Goal: Task Accomplishment & Management: Complete application form

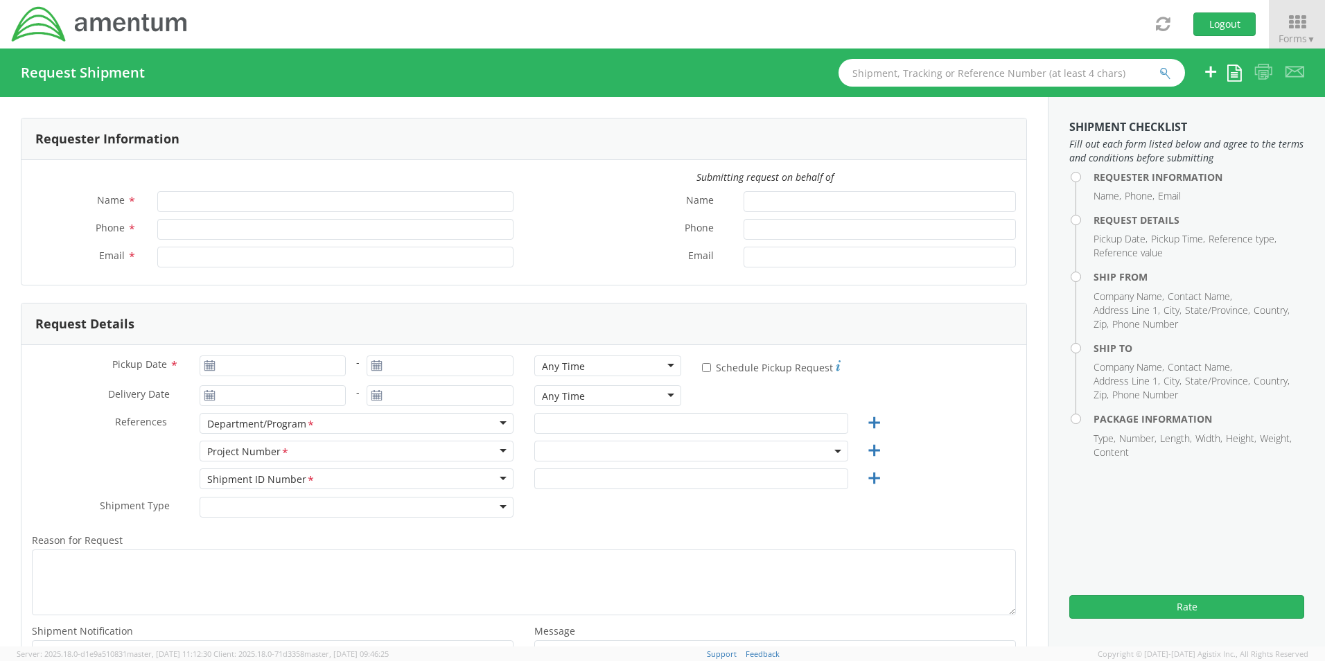
type input "[PERSON_NAME]"
type input "[PHONE_NUMBER]"
type input "[PERSON_NAME][EMAIL_ADDRESS][PERSON_NAME][DOMAIN_NAME]"
select select "OVHD.100837.00000"
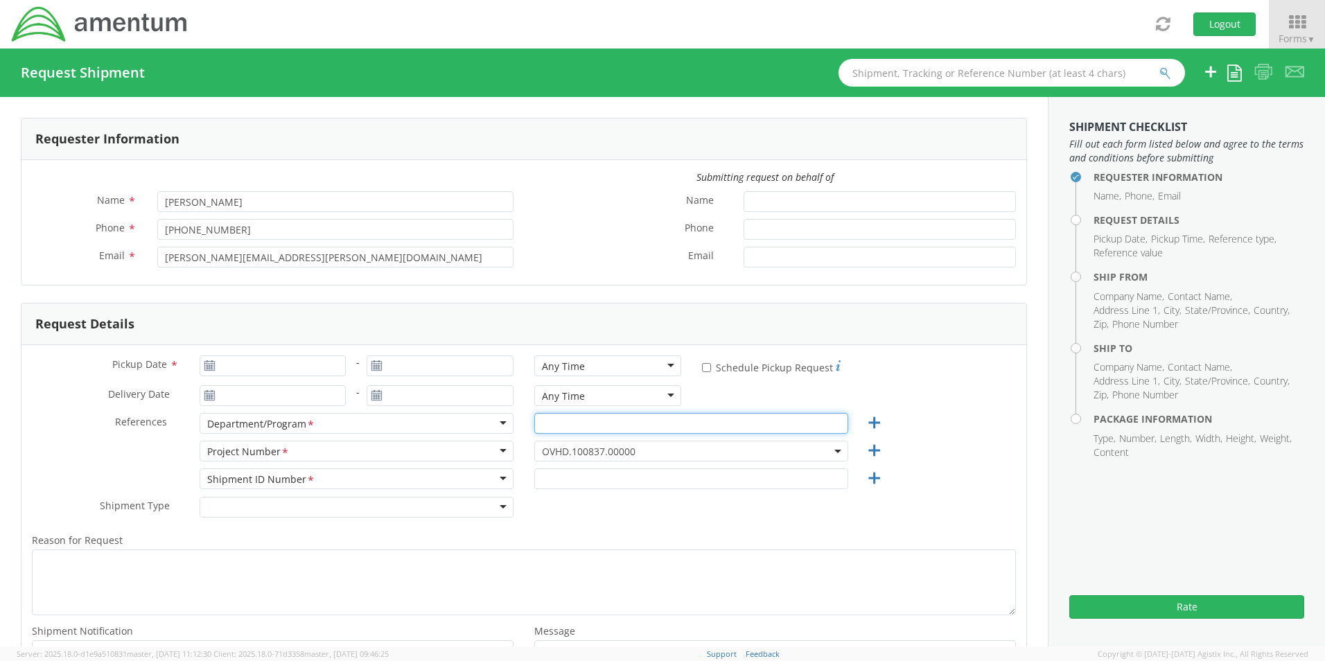
click at [558, 430] on input "text" at bounding box center [691, 423] width 314 height 21
type input "a"
type input "APS-5 CONTRACT KWI"
click at [603, 448] on span "OVHD.100837.00000" at bounding box center [691, 451] width 299 height 13
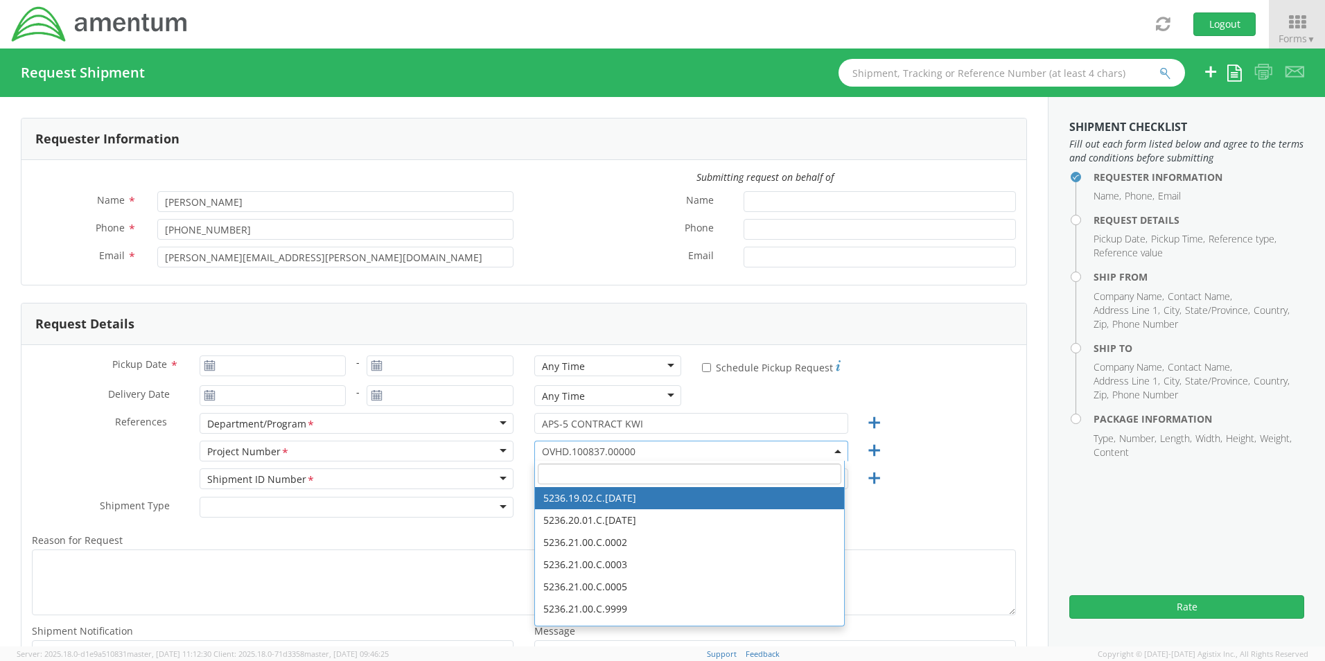
click at [589, 474] on input "search" at bounding box center [689, 473] width 303 height 21
click at [569, 475] on input "search" at bounding box center [689, 473] width 303 height 21
paste input "OVHD.100456.00000"
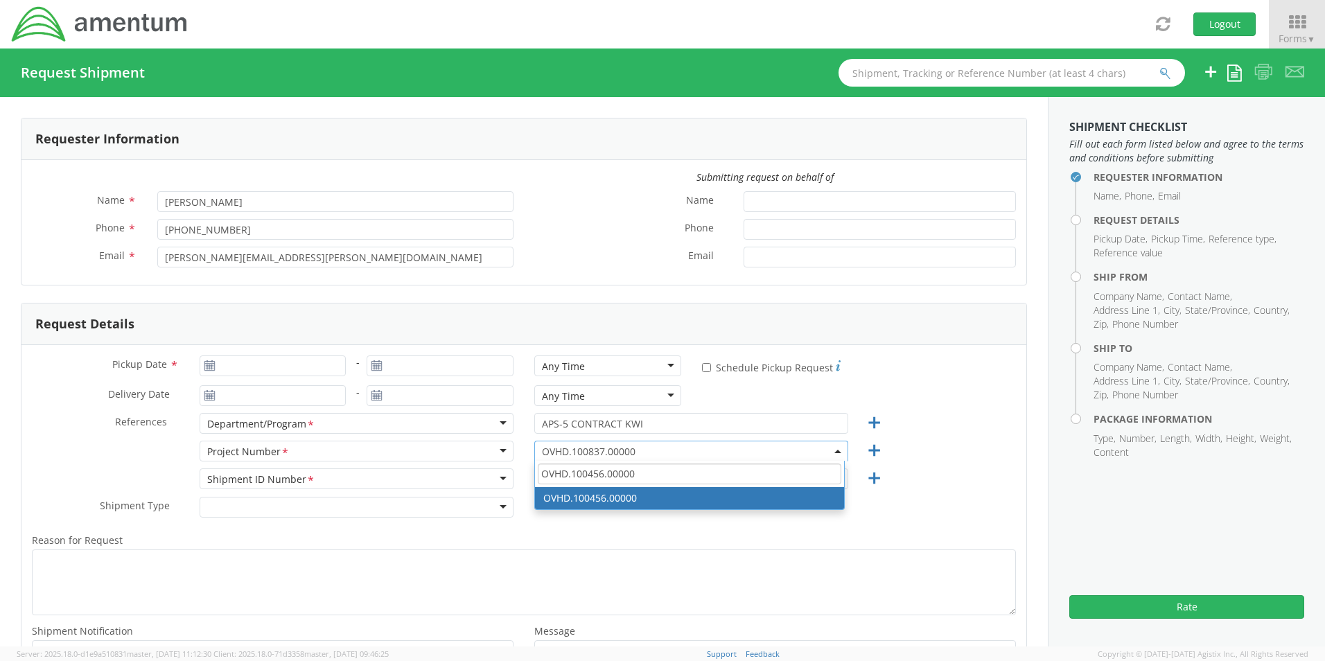
type input "OVHD.100456.00000"
select select "OVHD.100456.00000"
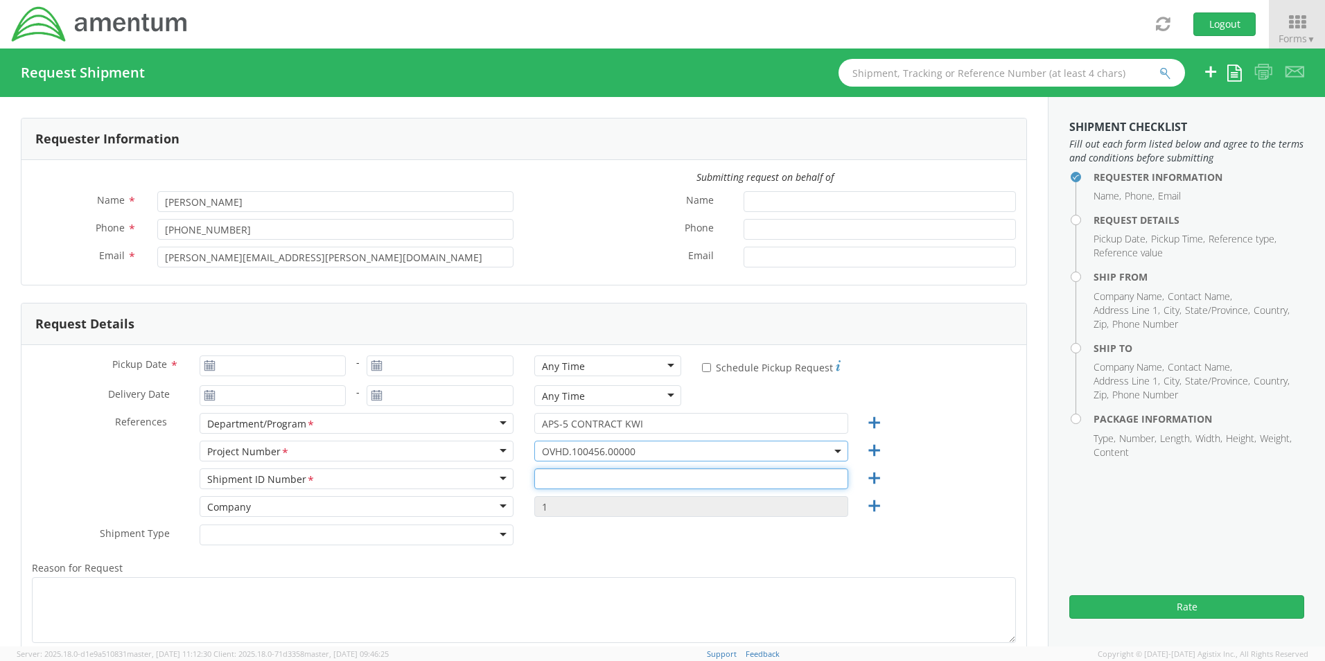
click at [567, 480] on input "text" at bounding box center [691, 478] width 314 height 21
type input "1 COMPLETED PCC TO KWI"
click at [867, 502] on icon at bounding box center [873, 505] width 17 height 17
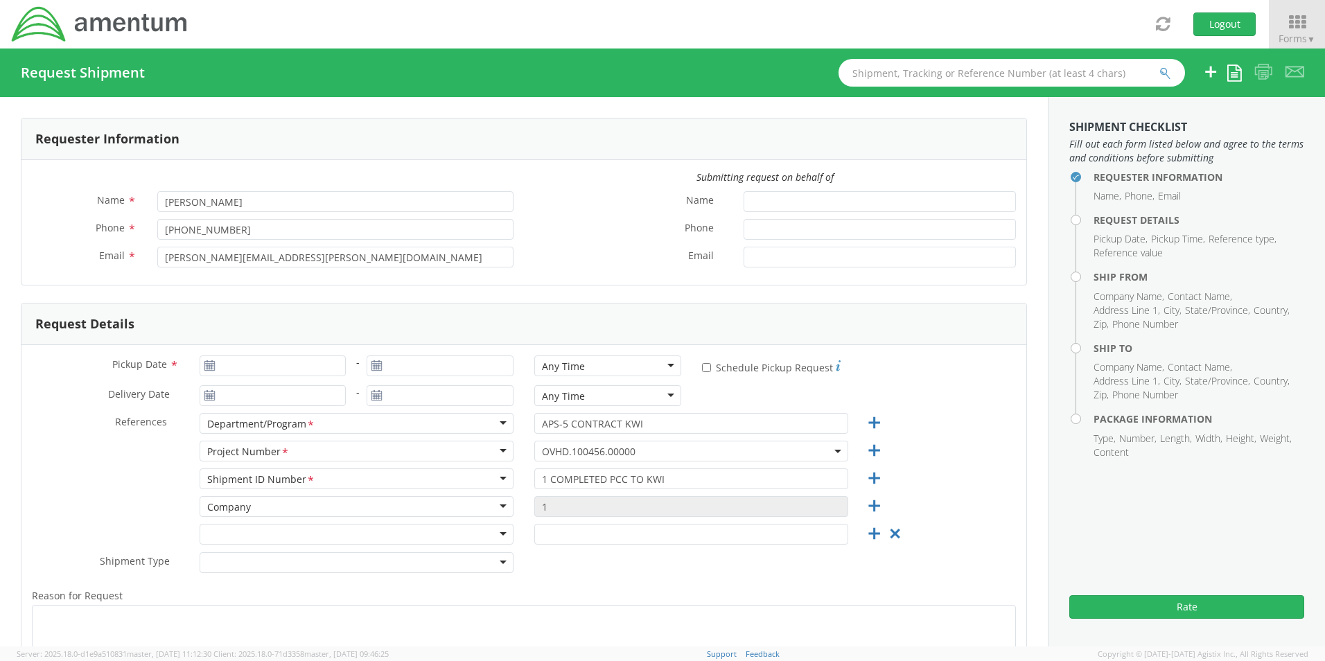
click at [497, 533] on div at bounding box center [357, 534] width 314 height 21
click at [544, 536] on input "text" at bounding box center [691, 534] width 314 height 21
type input "APS-5 - G. BASSUS/[PERSON_NAME]"
click at [865, 535] on icon at bounding box center [873, 533] width 17 height 17
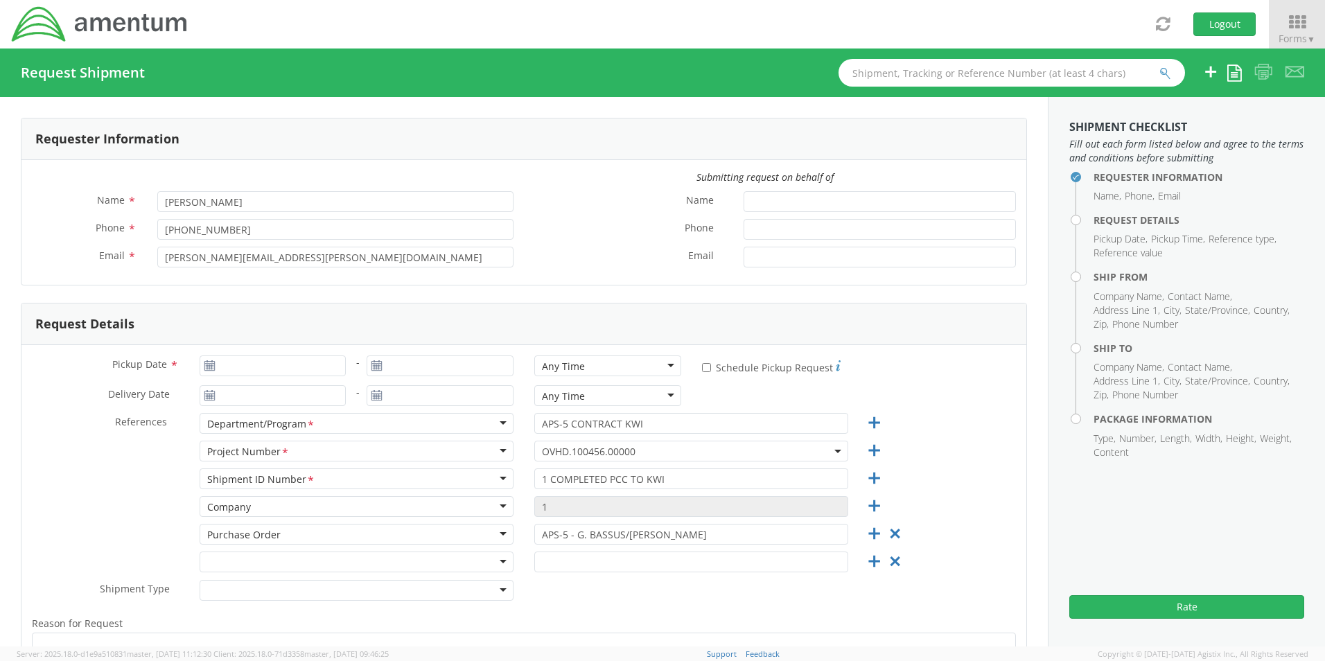
click at [495, 560] on div at bounding box center [357, 561] width 314 height 21
click at [590, 557] on input "text" at bounding box center [691, 561] width 314 height 21
paste input "[PHONE_NUMBER]"
type input "[PHONE_NUMBER]"
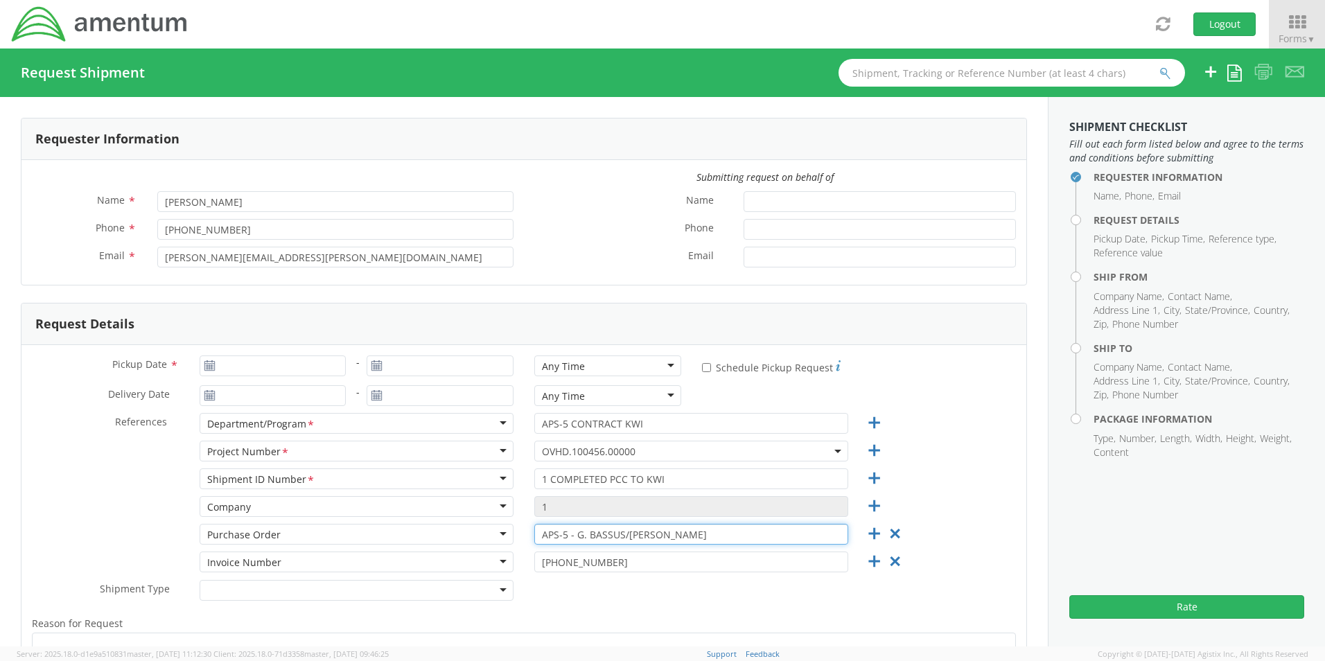
click at [615, 533] on input "APS-5 - G. BASSUS/[PERSON_NAME]" at bounding box center [691, 534] width 314 height 21
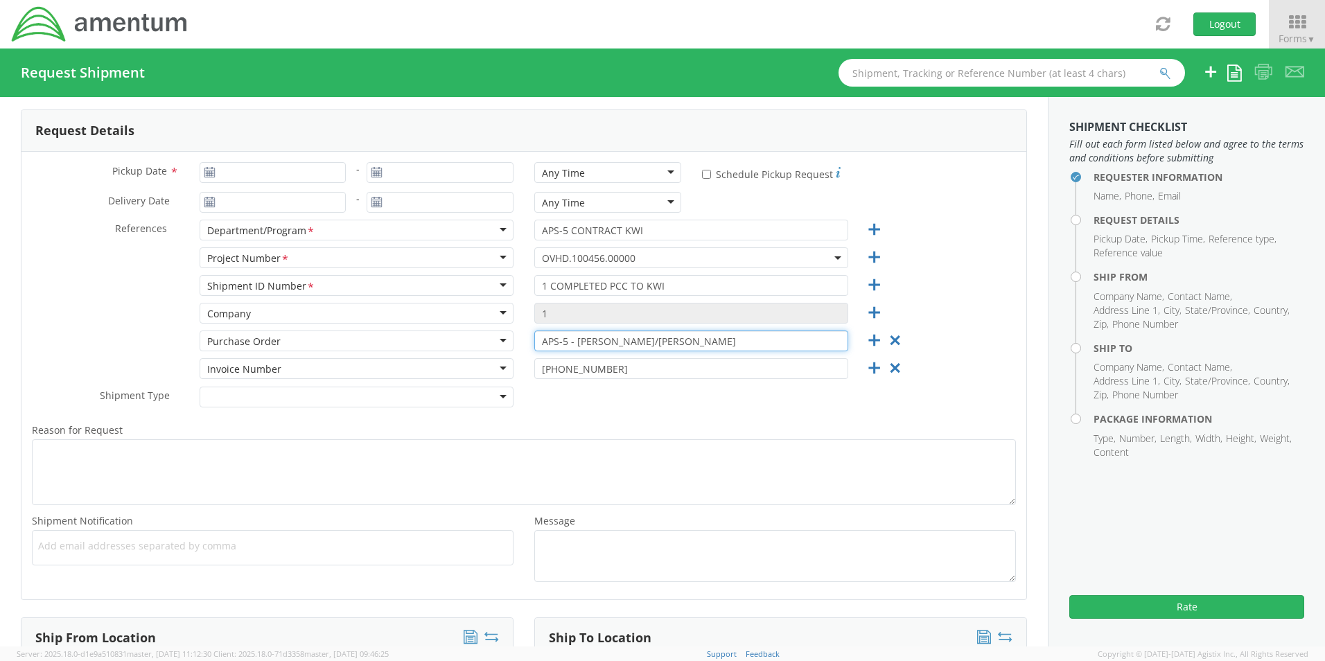
scroll to position [208, 0]
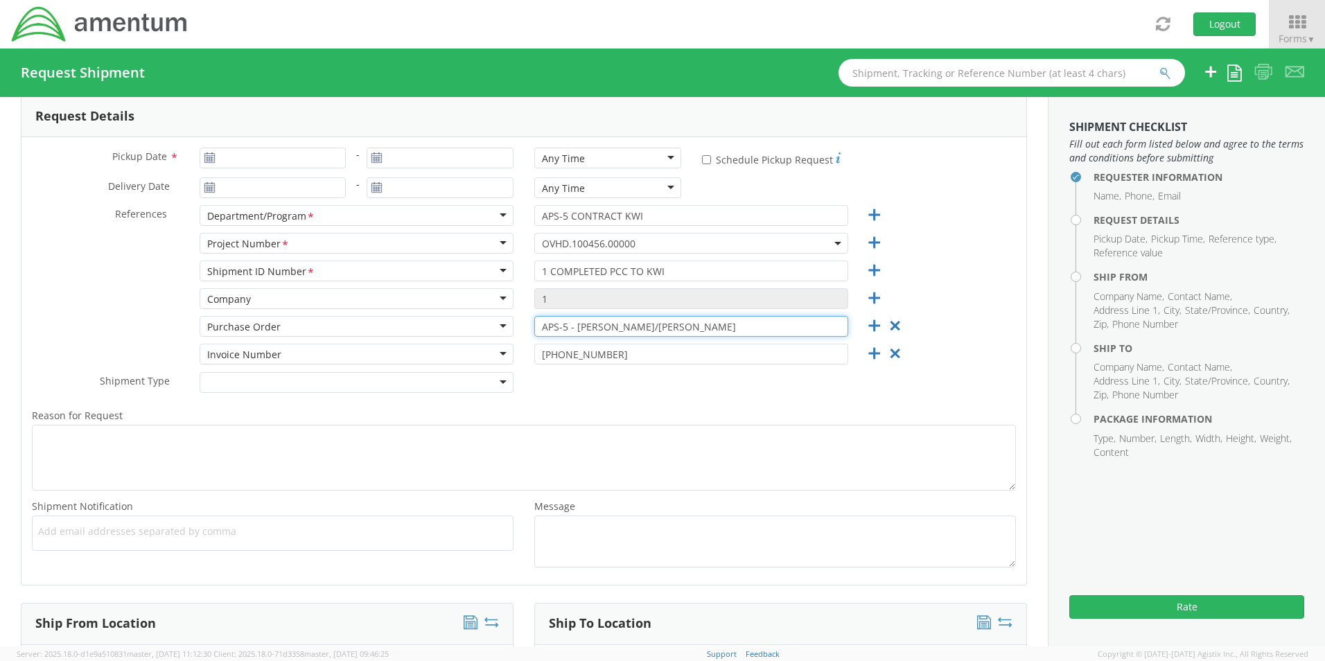
type input "APS-5 - [PERSON_NAME]/[PERSON_NAME]"
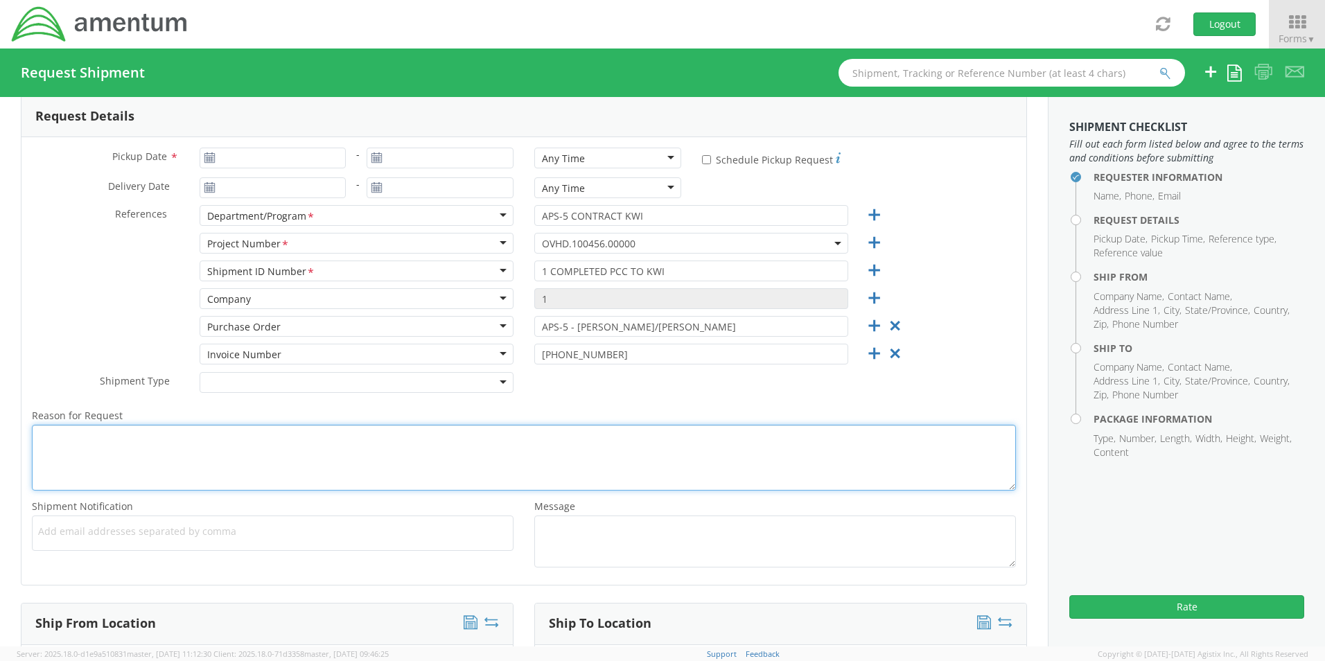
click at [194, 455] on textarea "Reason for Request *" at bounding box center [524, 458] width 984 height 66
click at [271, 434] on textarea "1 COMPLETED PCC Packet to [GEOGRAPHIC_DATA] for [PERSON_NAME]" at bounding box center [524, 458] width 984 height 66
drag, startPoint x: 265, startPoint y: 439, endPoint x: 222, endPoint y: 446, distance: 43.5
click at [222, 446] on textarea "1 COMPLETED PCC Packet to [GEOGRAPHIC_DATA] for [PERSON_NAME]" at bounding box center [524, 458] width 984 height 66
paste textarea "veaux"
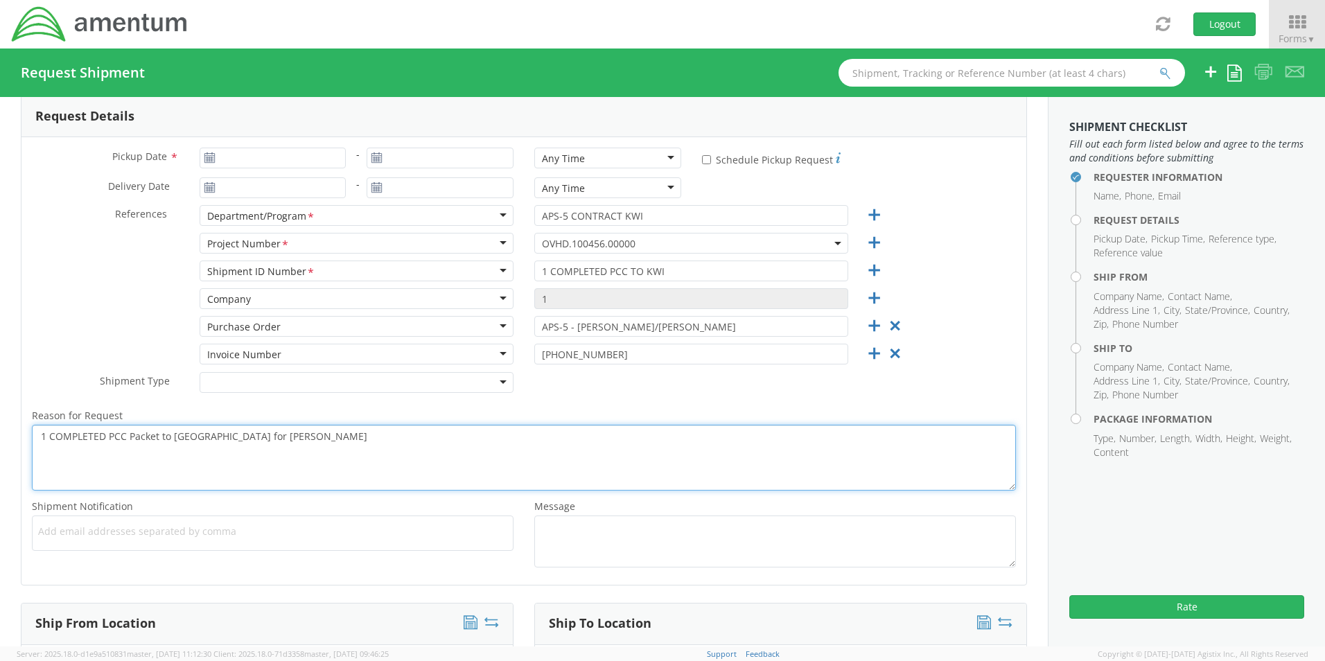
drag, startPoint x: 283, startPoint y: 441, endPoint x: 38, endPoint y: 436, distance: 245.3
click at [38, 436] on textarea "1 COMPLETED PCC Packet to [GEOGRAPHIC_DATA] for [PERSON_NAME]" at bounding box center [524, 458] width 984 height 66
click at [59, 436] on textarea "1 COMPLETED PCC Packet to [GEOGRAPHIC_DATA] for [PERSON_NAME]" at bounding box center [524, 458] width 984 height 66
drag, startPoint x: 236, startPoint y: 438, endPoint x: 17, endPoint y: 436, distance: 219.6
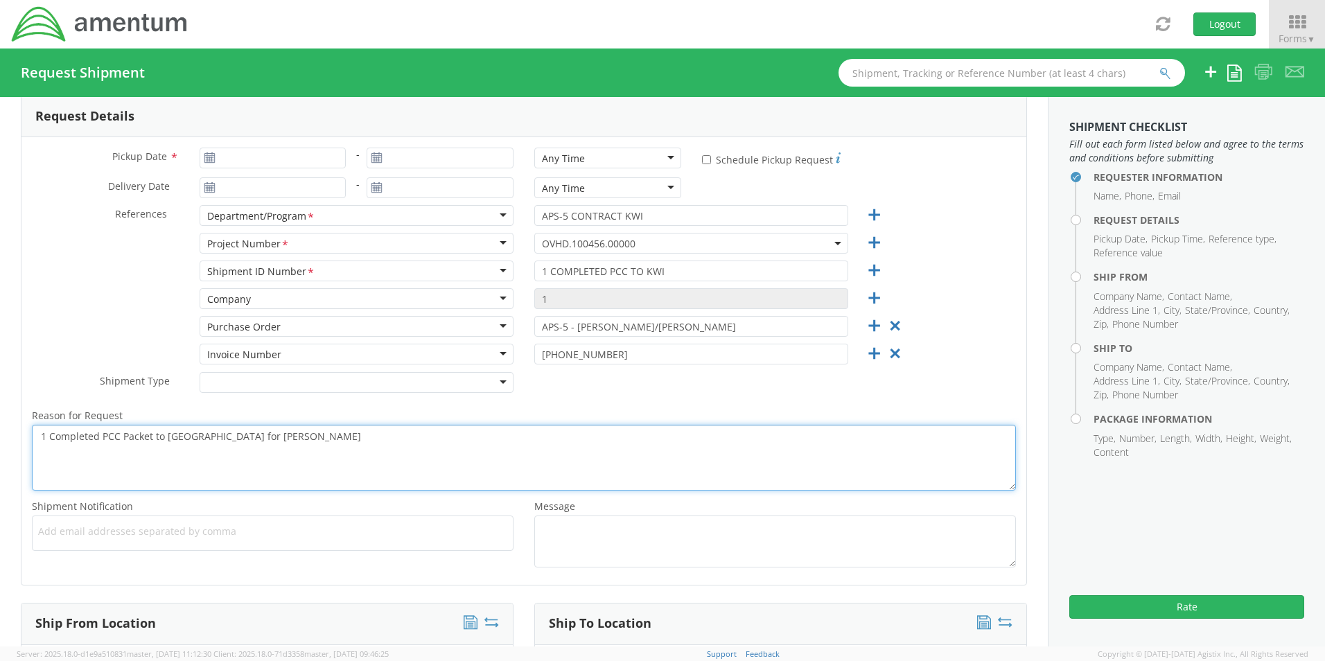
type textarea "1 Completed PCC Packet to [GEOGRAPHIC_DATA] for [PERSON_NAME]"
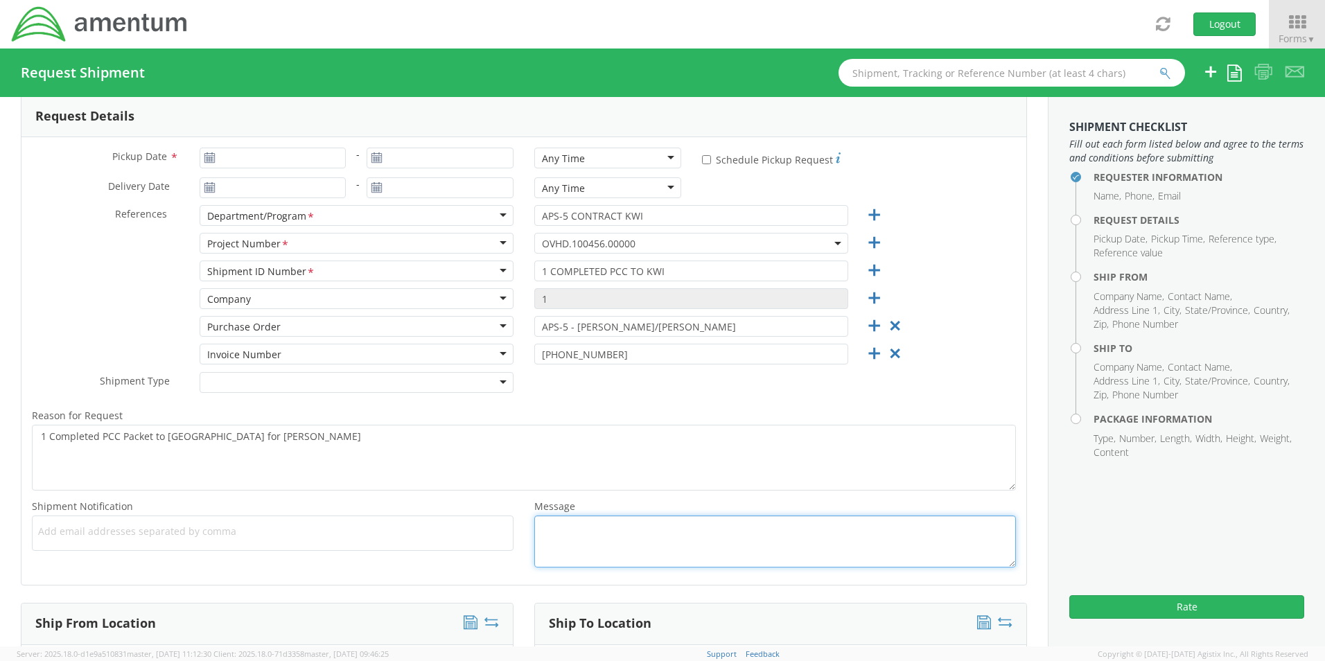
click at [685, 551] on textarea "Message *" at bounding box center [774, 541] width 481 height 52
paste textarea "1 Completed PCC Packet to [GEOGRAPHIC_DATA] for [PERSON_NAME]"
type textarea "1 Completed PCC Packet to [GEOGRAPHIC_DATA] for [PERSON_NAME]"
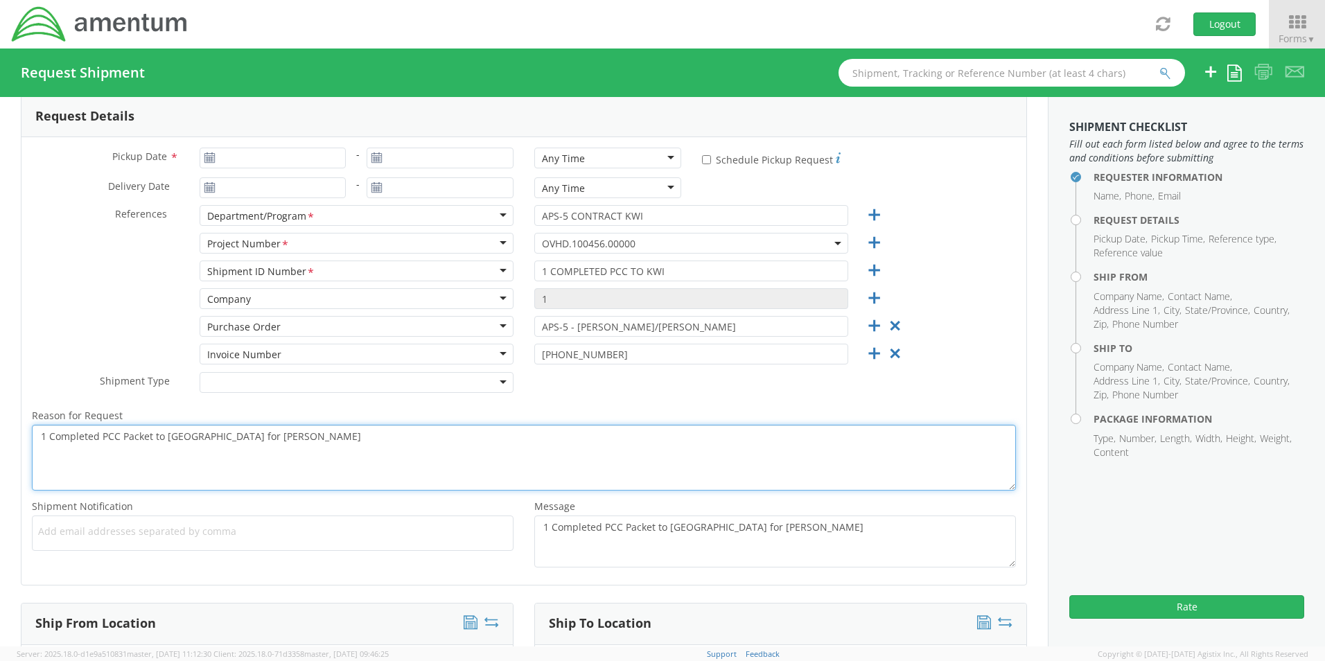
click at [297, 443] on textarea "1 Completed PCC Packet to [GEOGRAPHIC_DATA] for [PERSON_NAME]" at bounding box center [524, 458] width 984 height 66
drag, startPoint x: 319, startPoint y: 436, endPoint x: -204, endPoint y: 405, distance: 524.7
click at [0, 405] on html "annexa Batch Shipping Guide Created with Sketch. calendar Created with Sketch." at bounding box center [662, 330] width 1325 height 661
type textarea "1 Completed PCC Packet to [GEOGRAPHIC_DATA] for [PERSON_NAME] for DL"
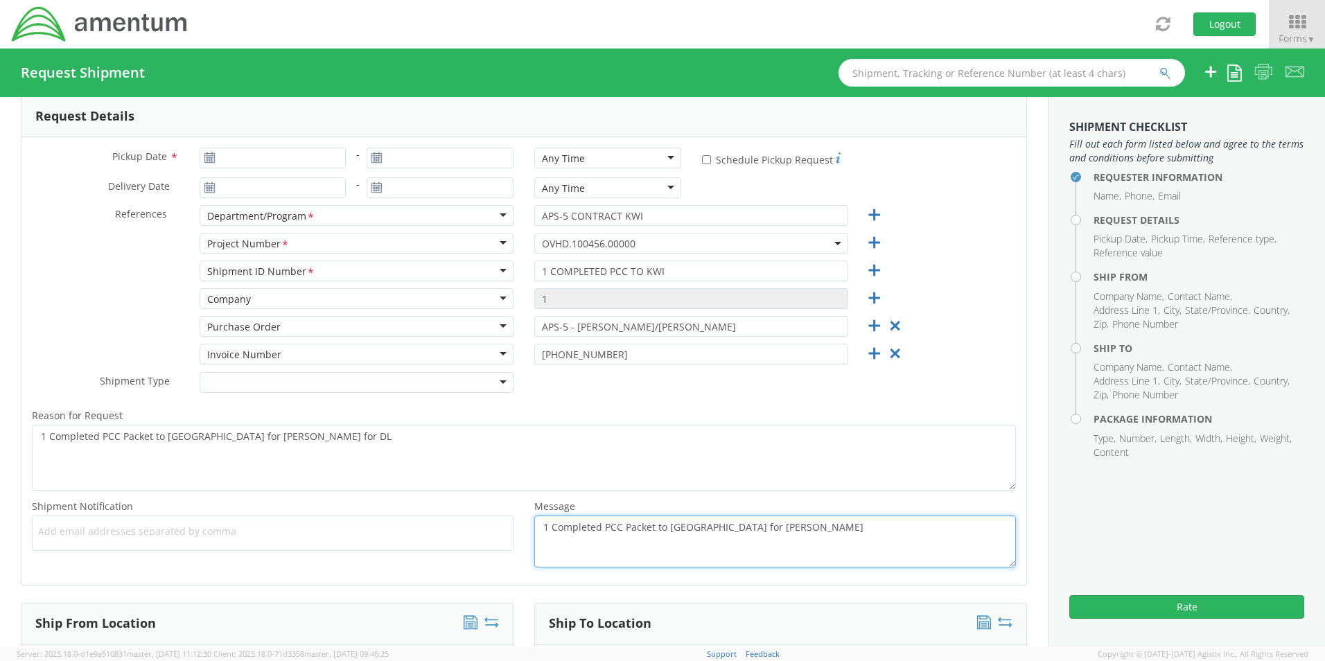
drag, startPoint x: 743, startPoint y: 522, endPoint x: 538, endPoint y: 523, distance: 205.8
click at [538, 523] on textarea "1 Completed PCC Packet to [GEOGRAPHIC_DATA] for [PERSON_NAME]" at bounding box center [774, 541] width 481 height 52
paste textarea "for DL"
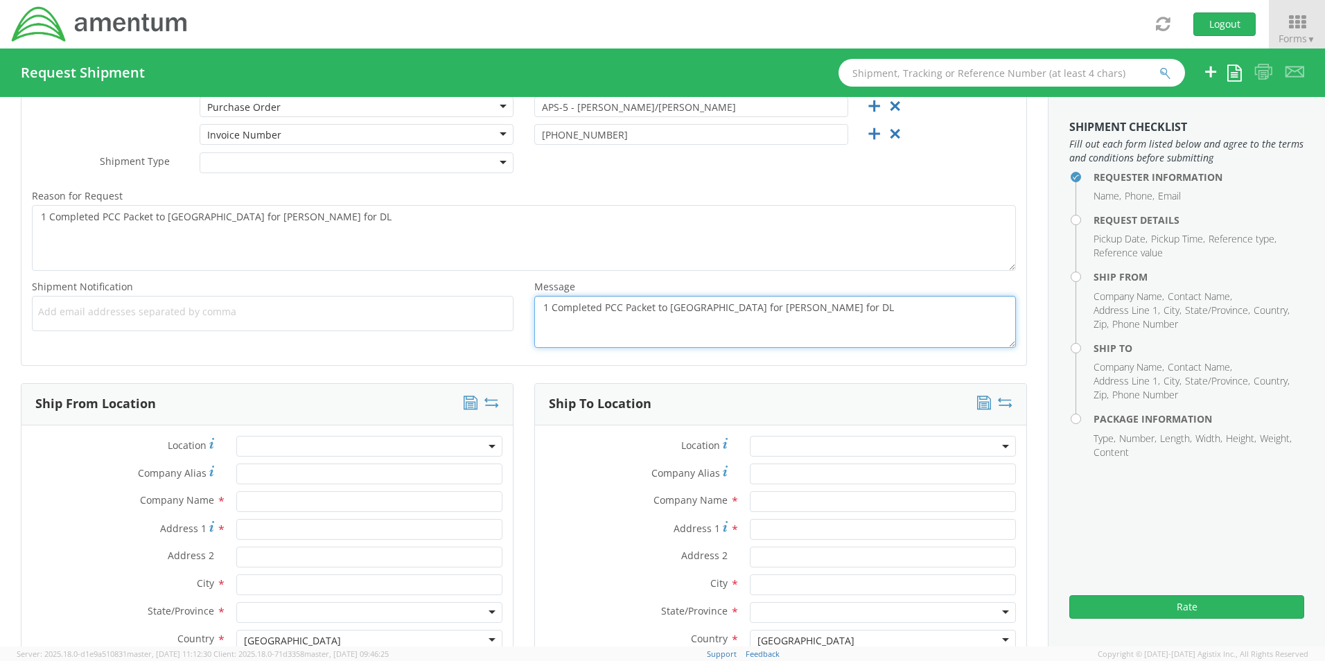
scroll to position [624, 0]
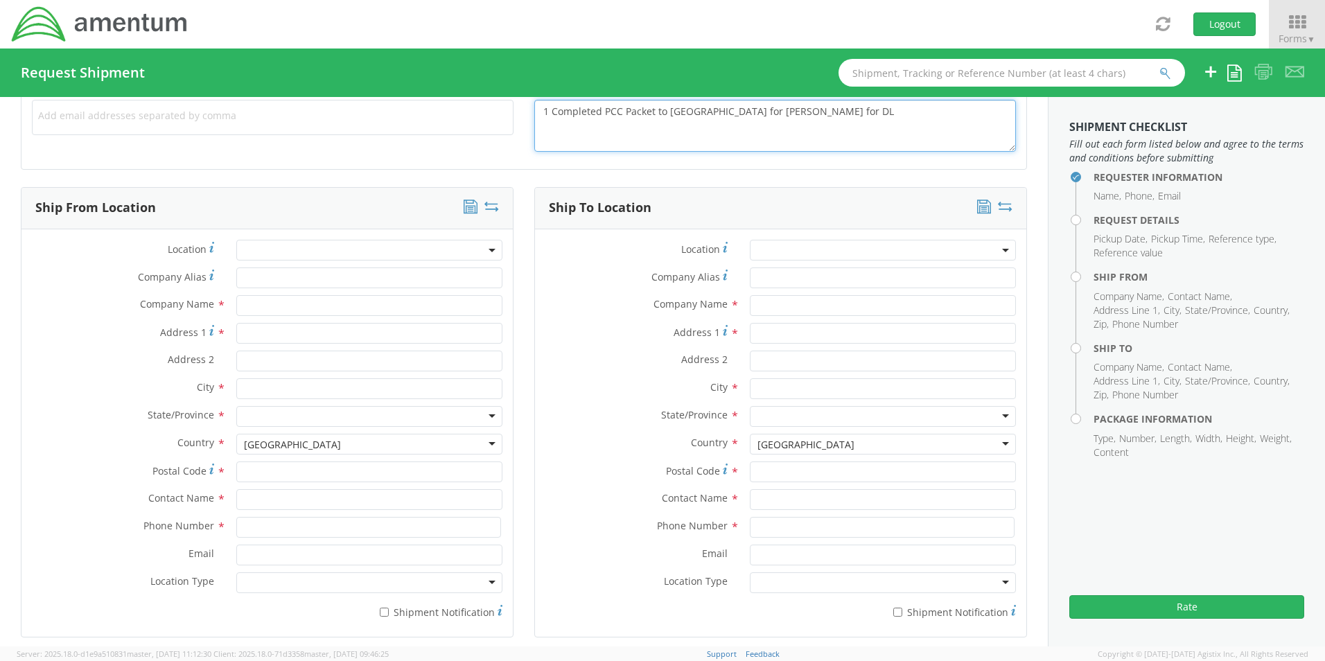
type textarea "1 Completed PCC Packet to [GEOGRAPHIC_DATA] for [PERSON_NAME] for DL"
click at [270, 305] on input "text" at bounding box center [369, 305] width 266 height 21
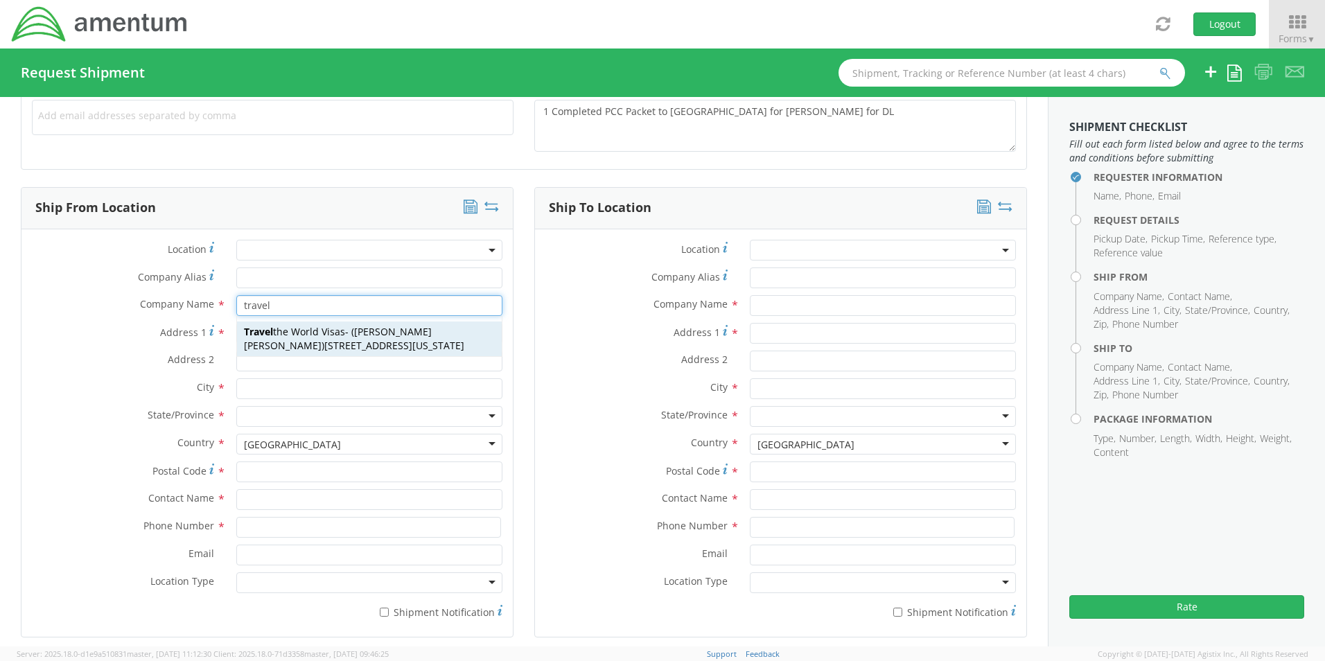
click at [293, 331] on span "Travel the World Visas" at bounding box center [294, 331] width 101 height 13
type input "Travel the World Visas"
type input "[STREET_ADDRESS]"
type input "[US_STATE]"
type input "20009"
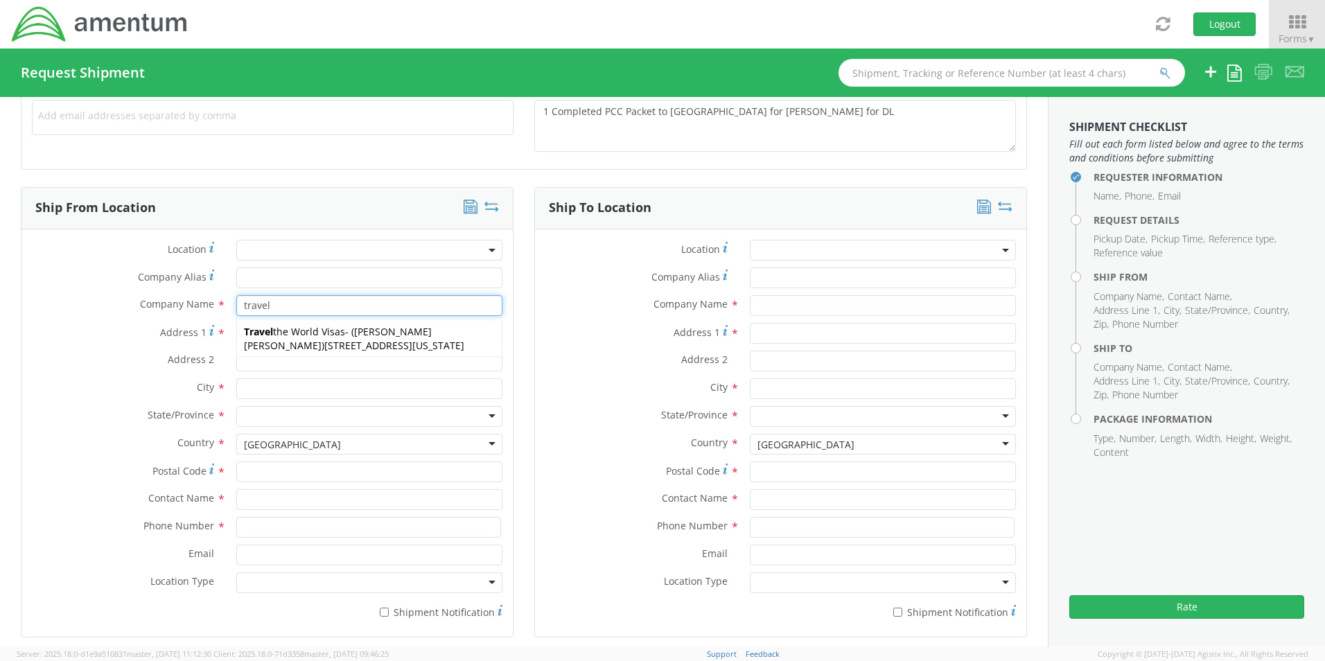
type input "[PERSON_NAME] [PERSON_NAME]"
type input "2022238822"
type input "[PERSON_NAME][EMAIL_ADDRESS][DOMAIN_NAME]"
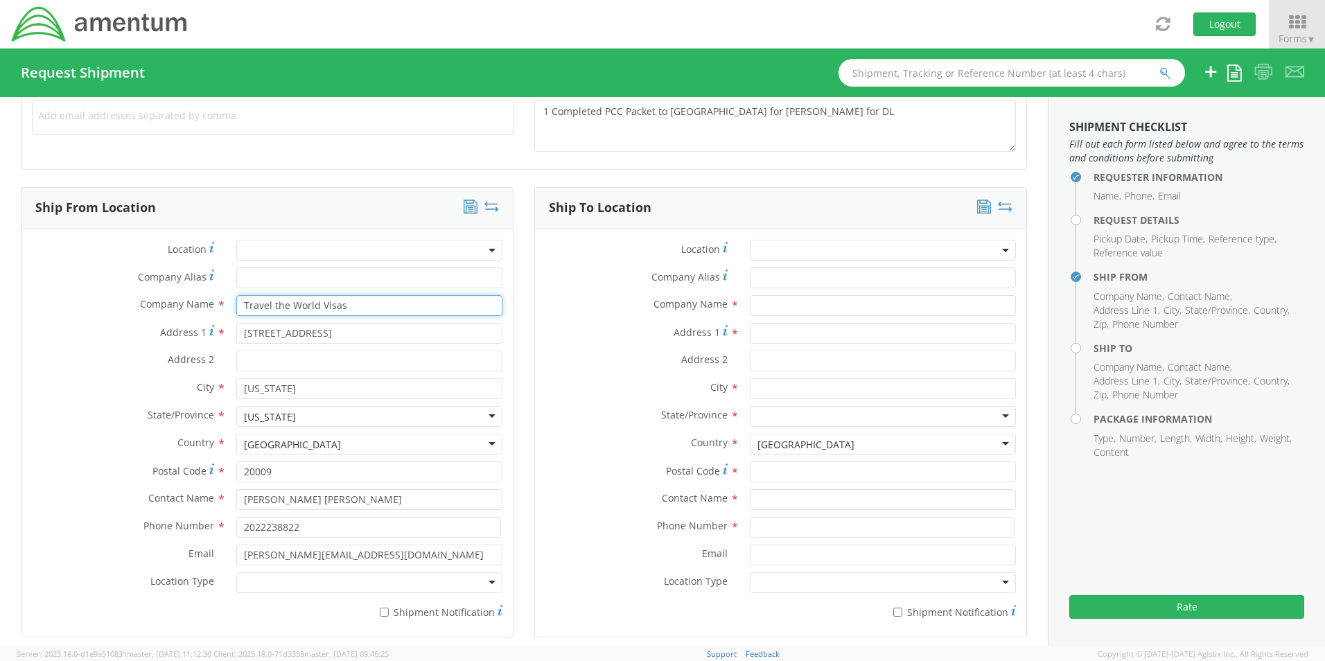
type input "Travel the World Visas"
click at [766, 303] on input "text" at bounding box center [883, 305] width 266 height 21
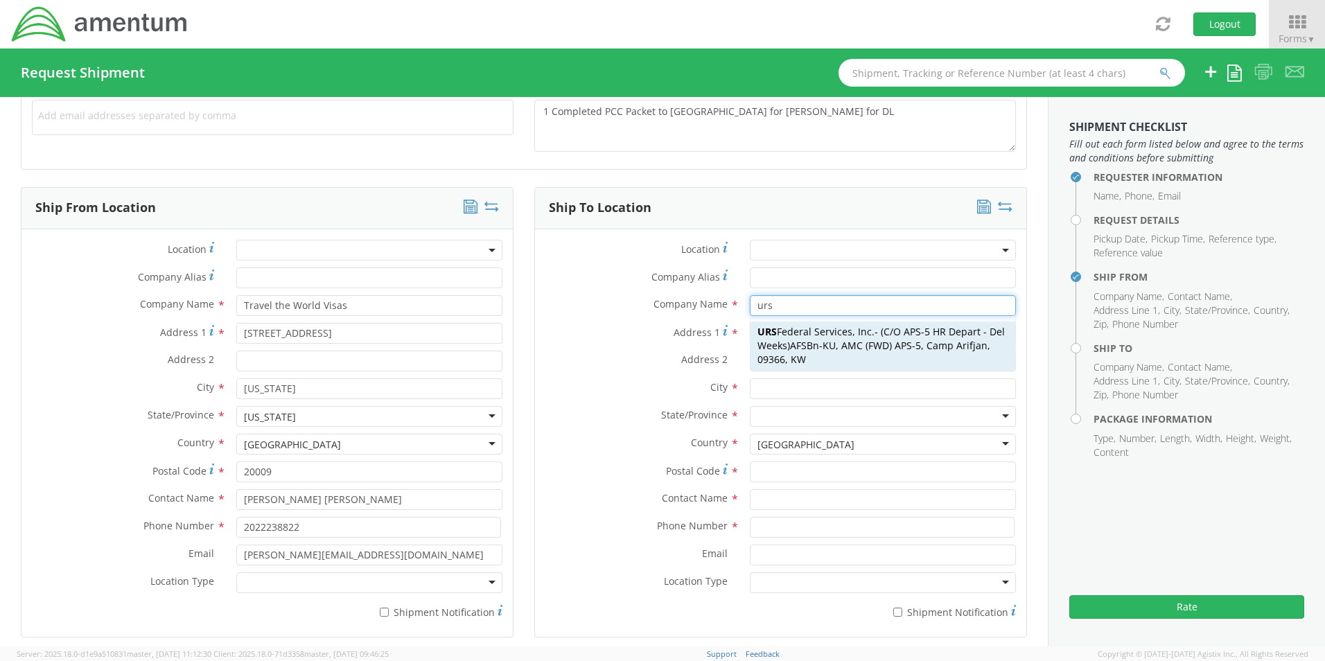
click at [795, 331] on span "URS Federal Services, Inc." at bounding box center [815, 331] width 117 height 13
type input "URS Federal Services, Inc."
type input "AFSBn-KU"
type input "AMC (FWD) APS-5"
type input "Camp Arifjan"
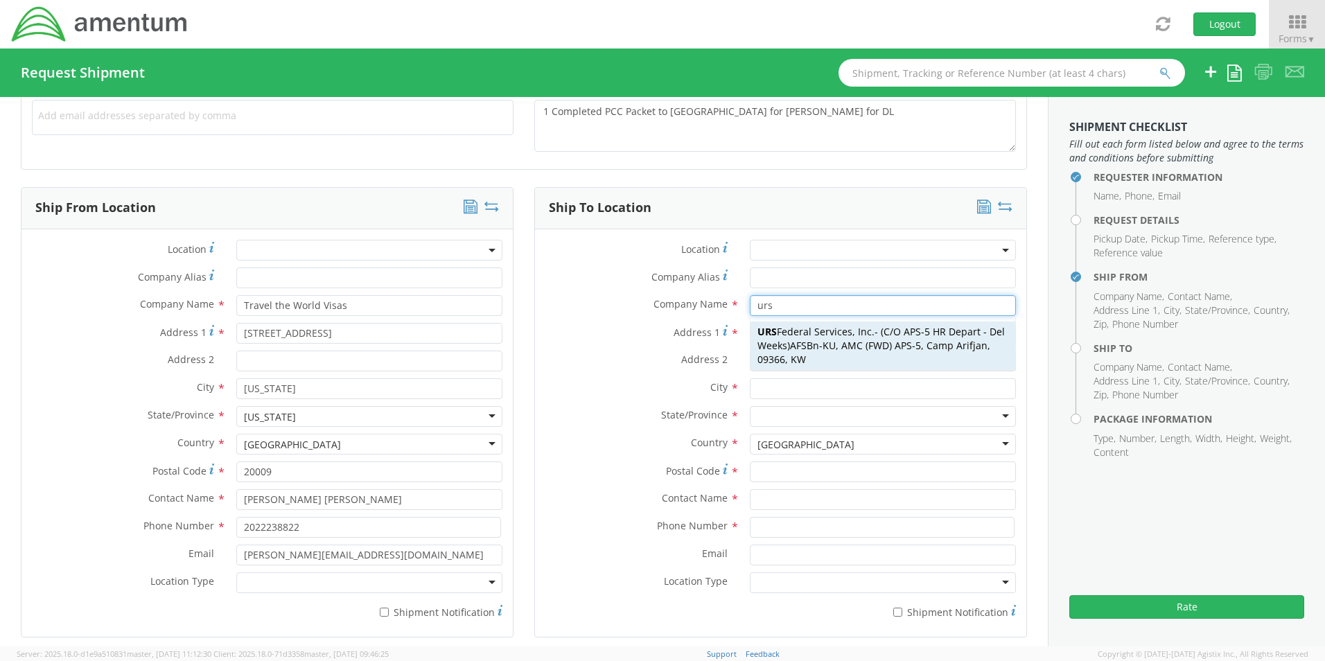
type input "09366"
type input "C/O APS-5 HR Depart - Del Weeks"
type input "98500144"
type input "[PERSON_NAME][EMAIL_ADDRESS][DOMAIN_NAME]"
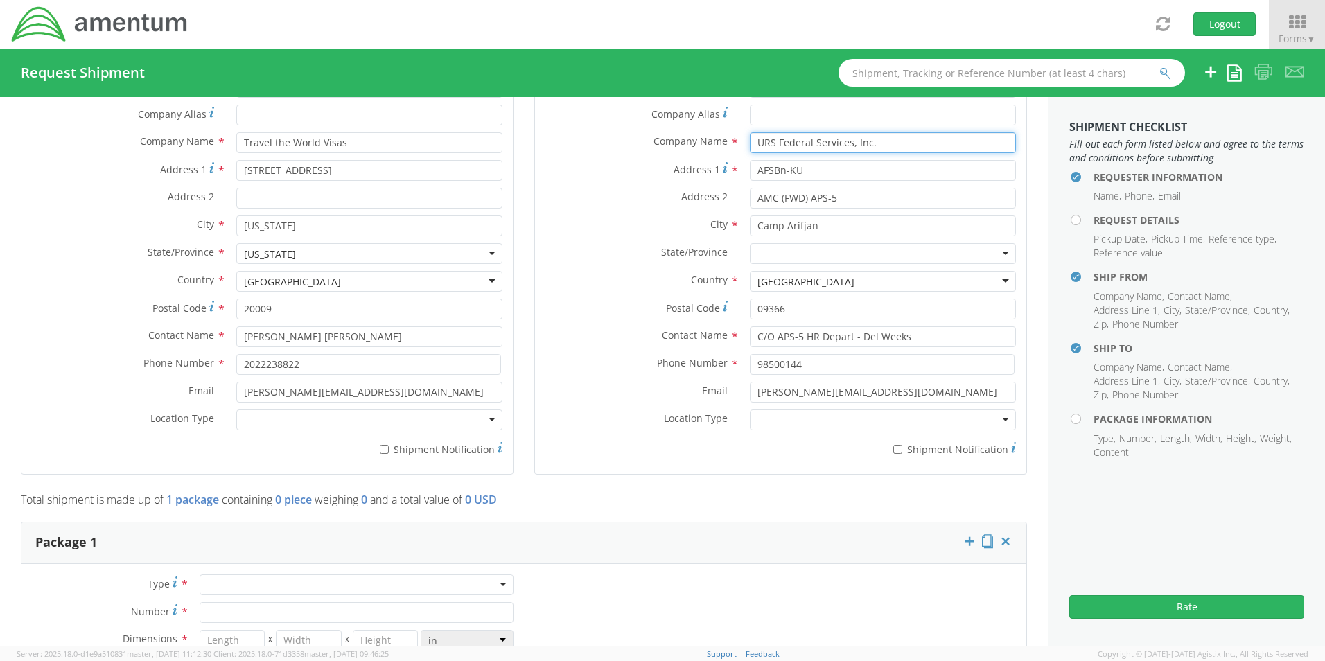
scroll to position [831, 0]
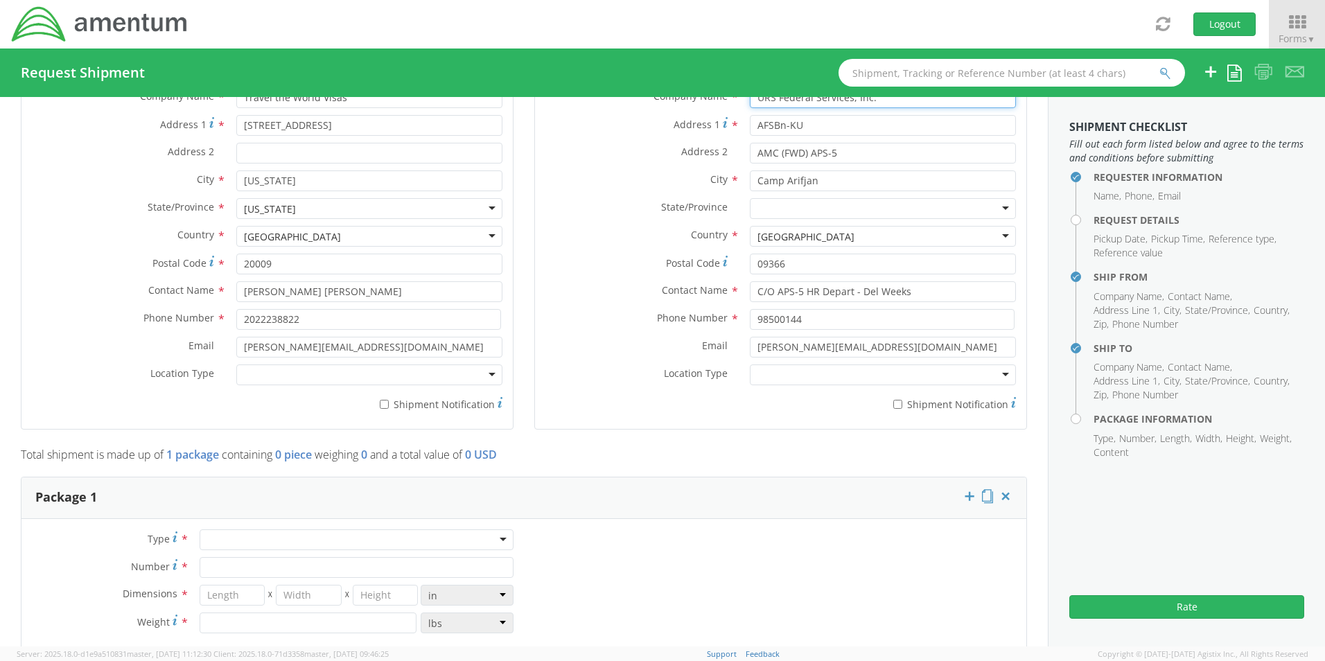
type input "URS Federal Services, Inc."
click at [491, 378] on div at bounding box center [369, 374] width 266 height 21
click at [817, 372] on div at bounding box center [883, 374] width 266 height 21
click at [819, 350] on input "[PERSON_NAME][EMAIL_ADDRESS][DOMAIN_NAME]" at bounding box center [883, 347] width 266 height 21
drag, startPoint x: 822, startPoint y: 346, endPoint x: 794, endPoint y: 353, distance: 28.6
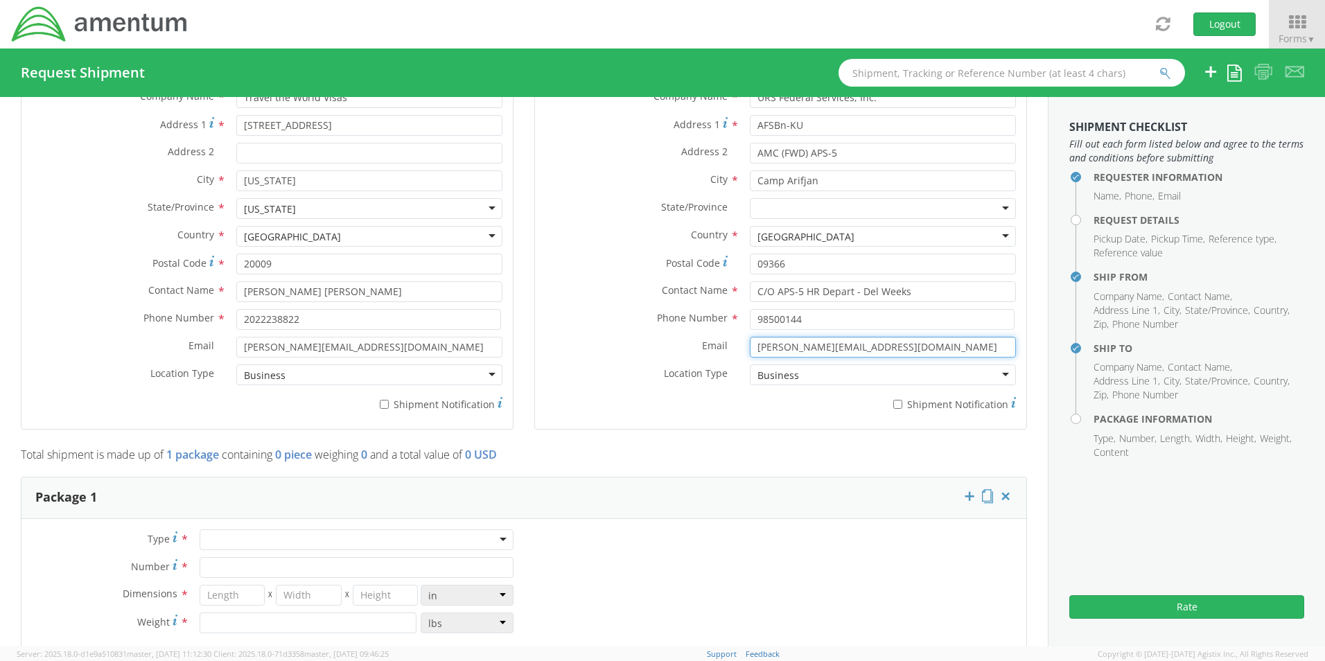
click at [794, 353] on input "[PERSON_NAME][EMAIL_ADDRESS][DOMAIN_NAME]" at bounding box center [883, 347] width 266 height 21
type input "[PERSON_NAME][EMAIL_ADDRESS][DOMAIN_NAME]"
drag, startPoint x: 908, startPoint y: 294, endPoint x: 868, endPoint y: 301, distance: 40.9
click at [868, 301] on input "C/O APS-5 HR Depart - Del Weeks" at bounding box center [883, 291] width 266 height 21
type input "C/O APS-5 HR Depart - [PERSON_NAME]"
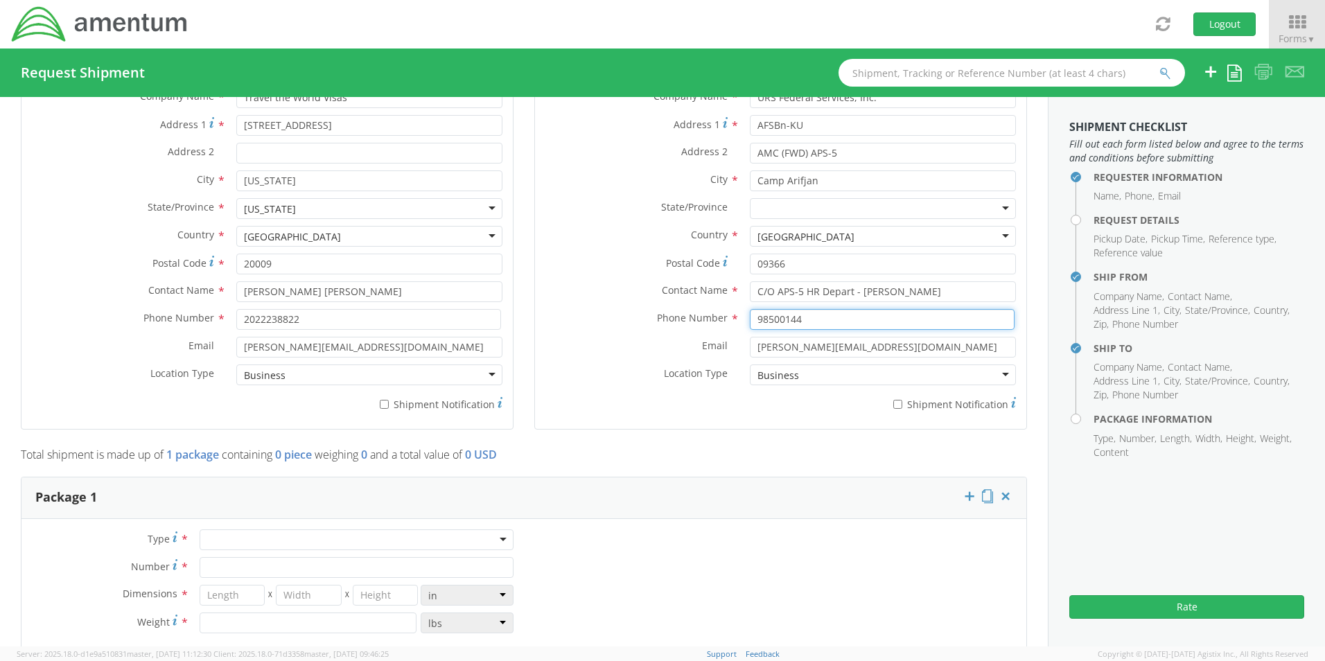
drag, startPoint x: 801, startPoint y: 324, endPoint x: 701, endPoint y: 326, distance: 99.8
click at [701, 326] on div "Phone Number * 98500144" at bounding box center [780, 319] width 491 height 21
paste input "5535801"
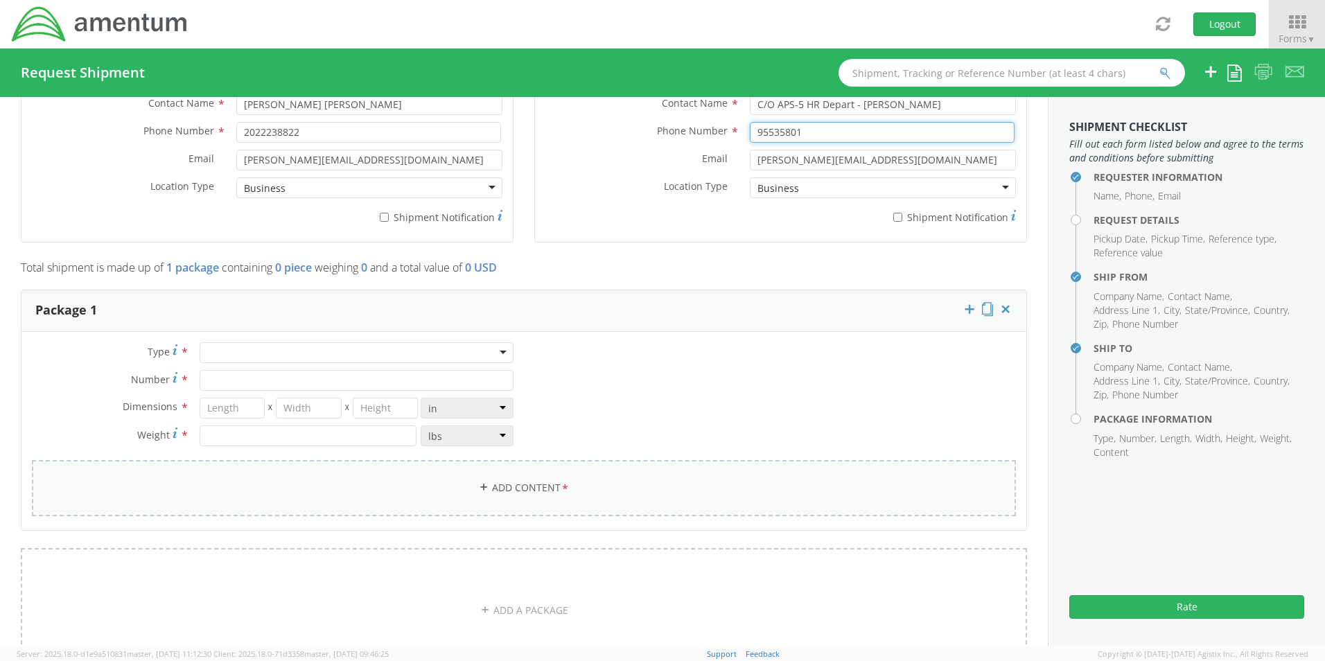
scroll to position [1039, 0]
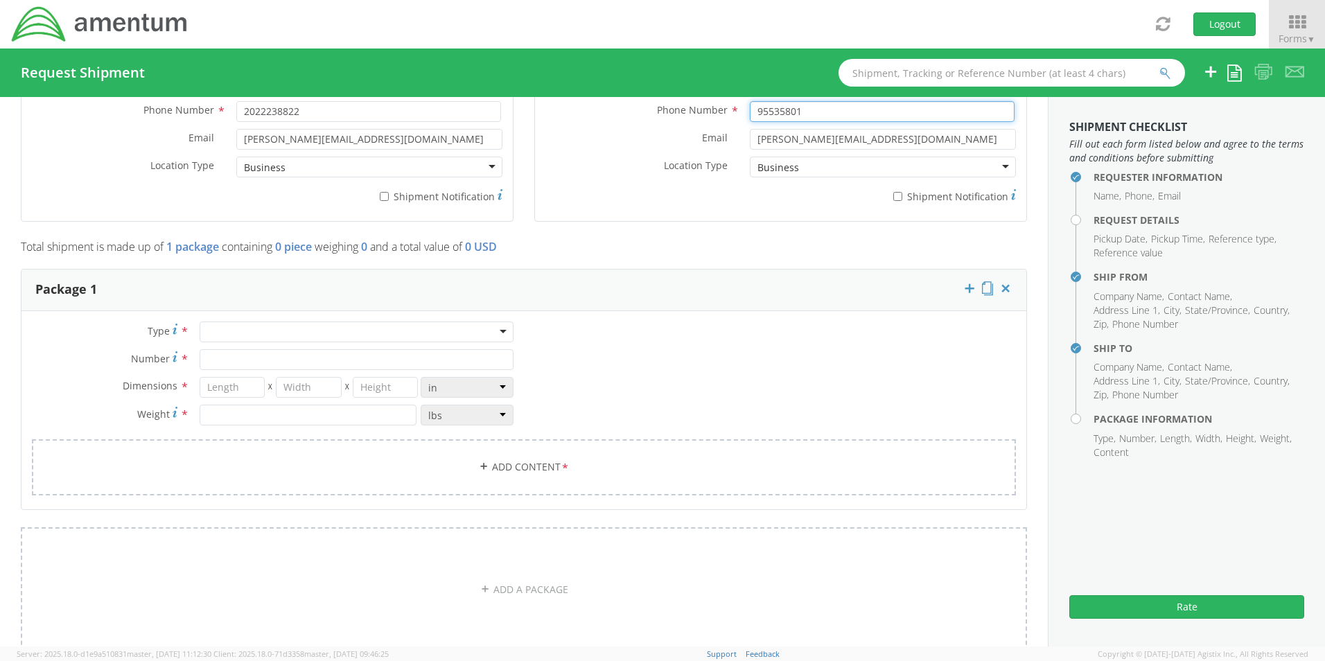
type input "95535801"
click at [249, 335] on div at bounding box center [357, 331] width 314 height 21
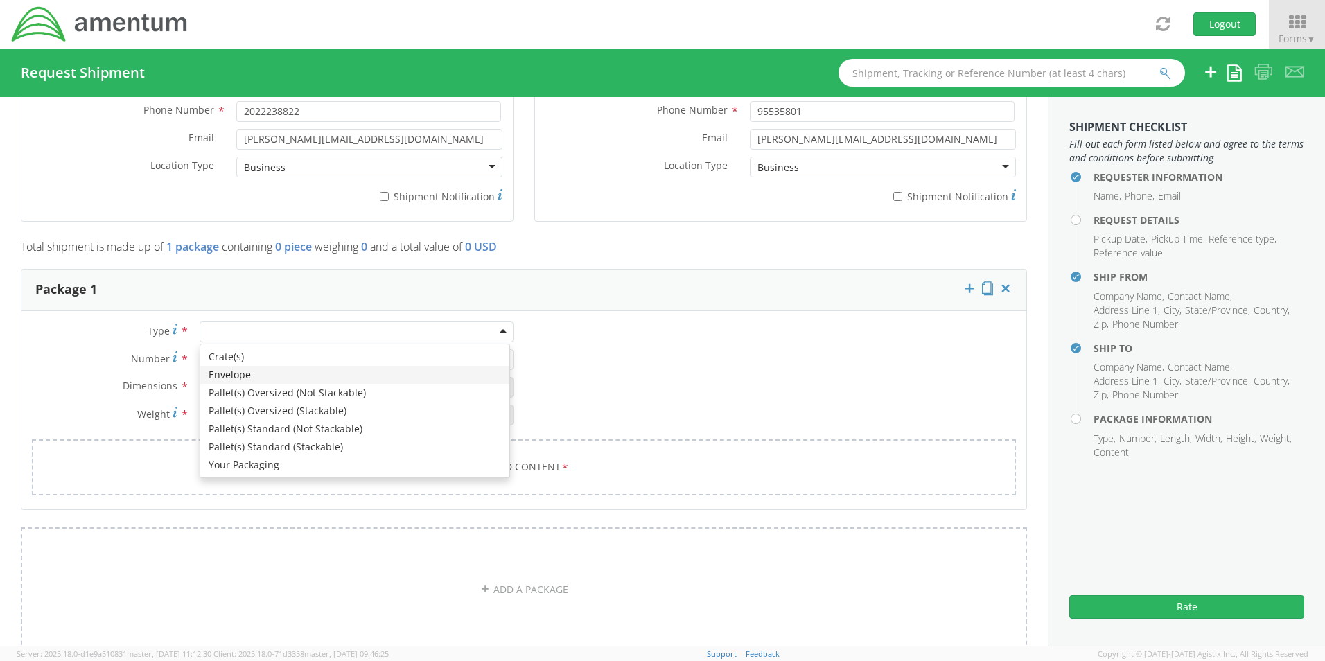
type input "1"
type input "9.5"
type input "12.5"
type input "0.25"
type input "1"
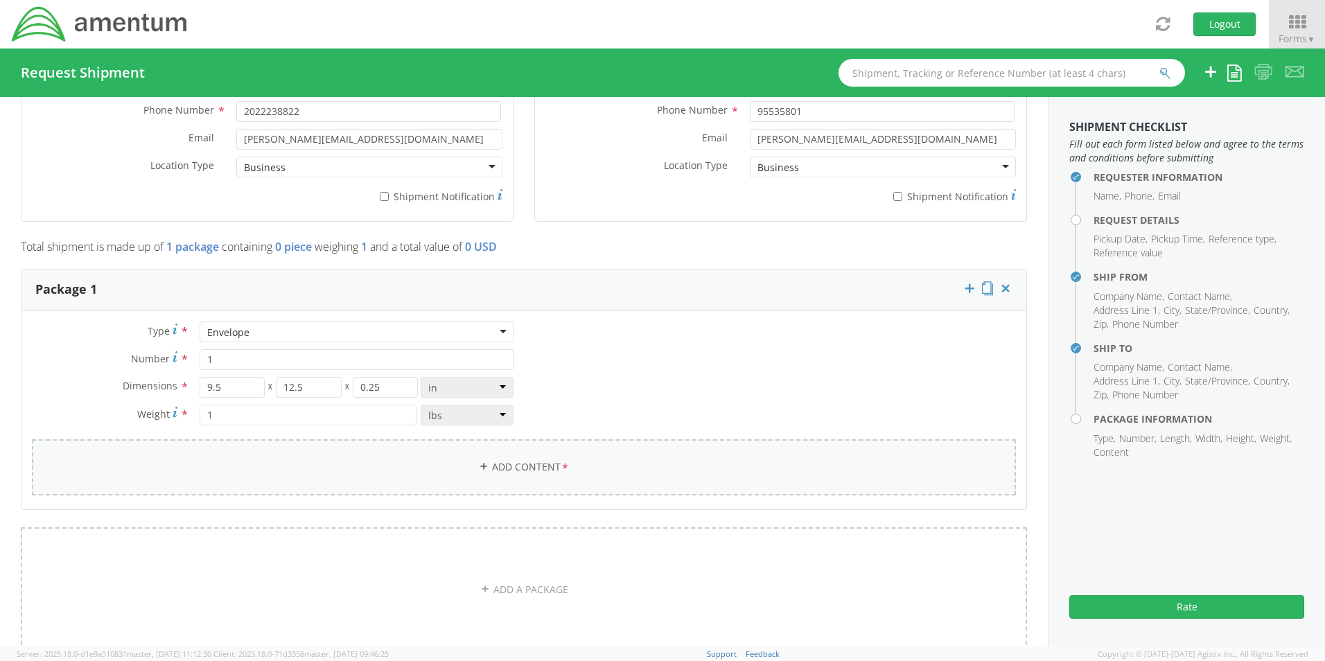
click at [485, 471] on link "Add Content *" at bounding box center [524, 467] width 984 height 56
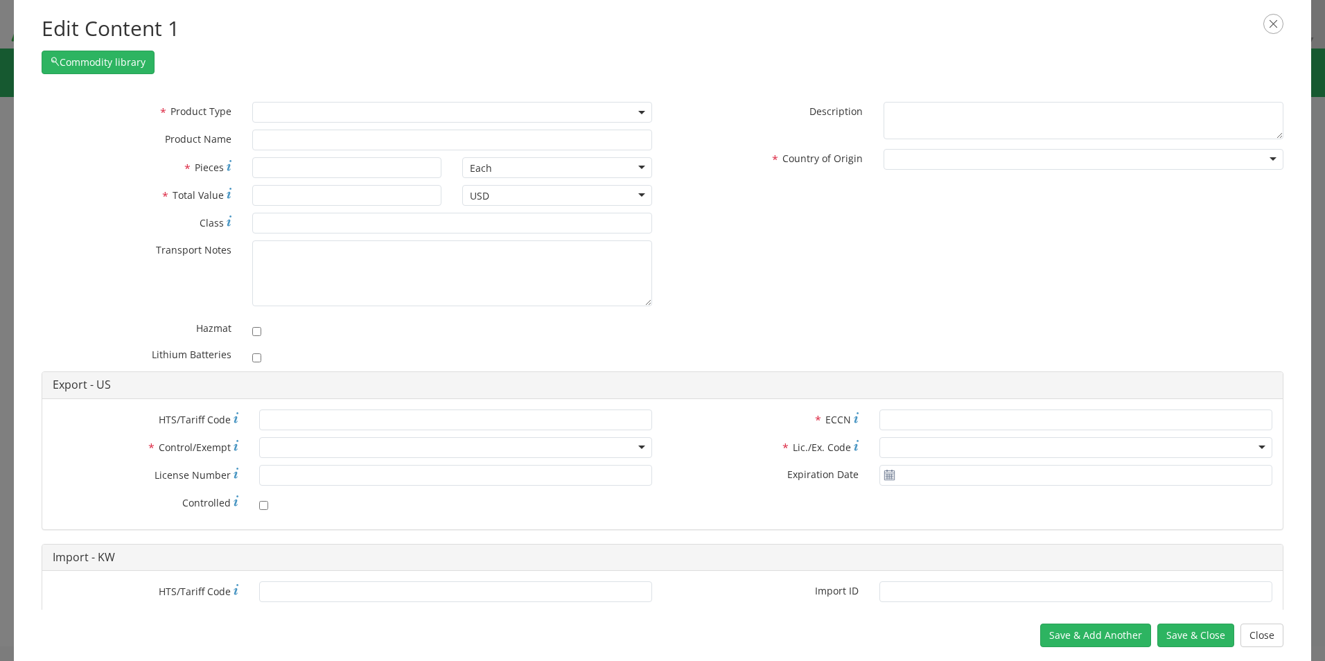
click at [326, 116] on span at bounding box center [452, 112] width 400 height 21
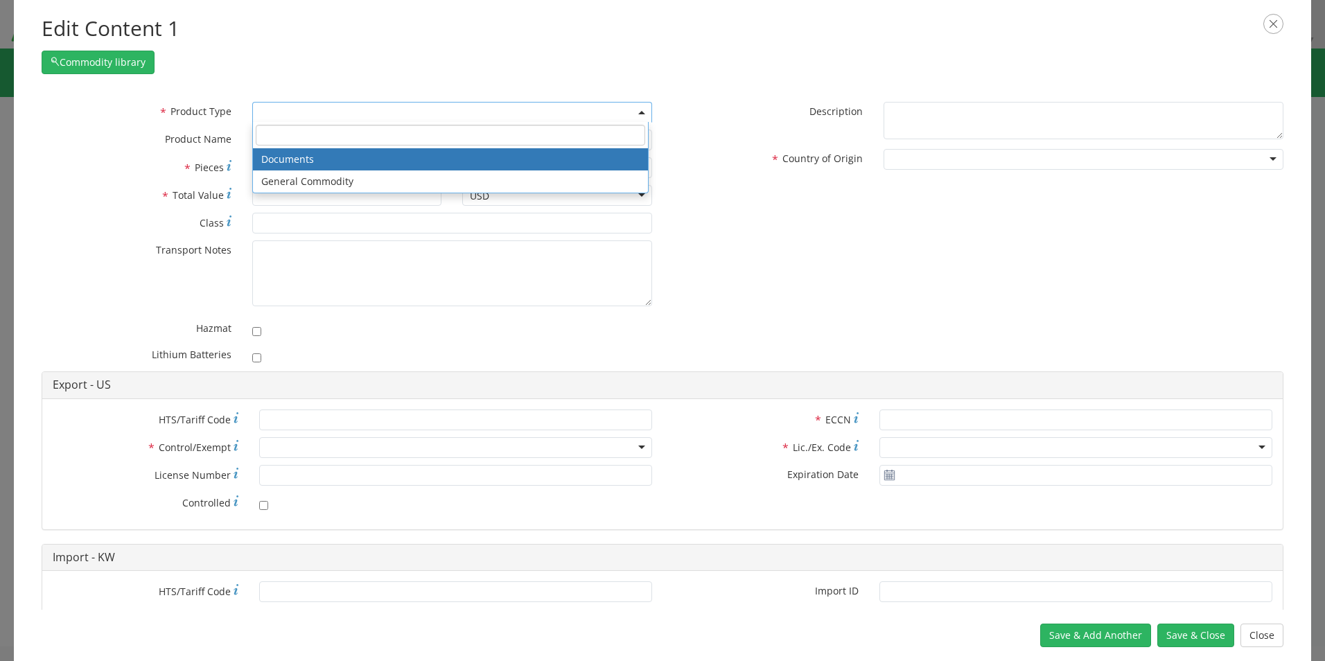
select select "DOCUMENT"
type input "Document"
type input "1"
type textarea "Documents"
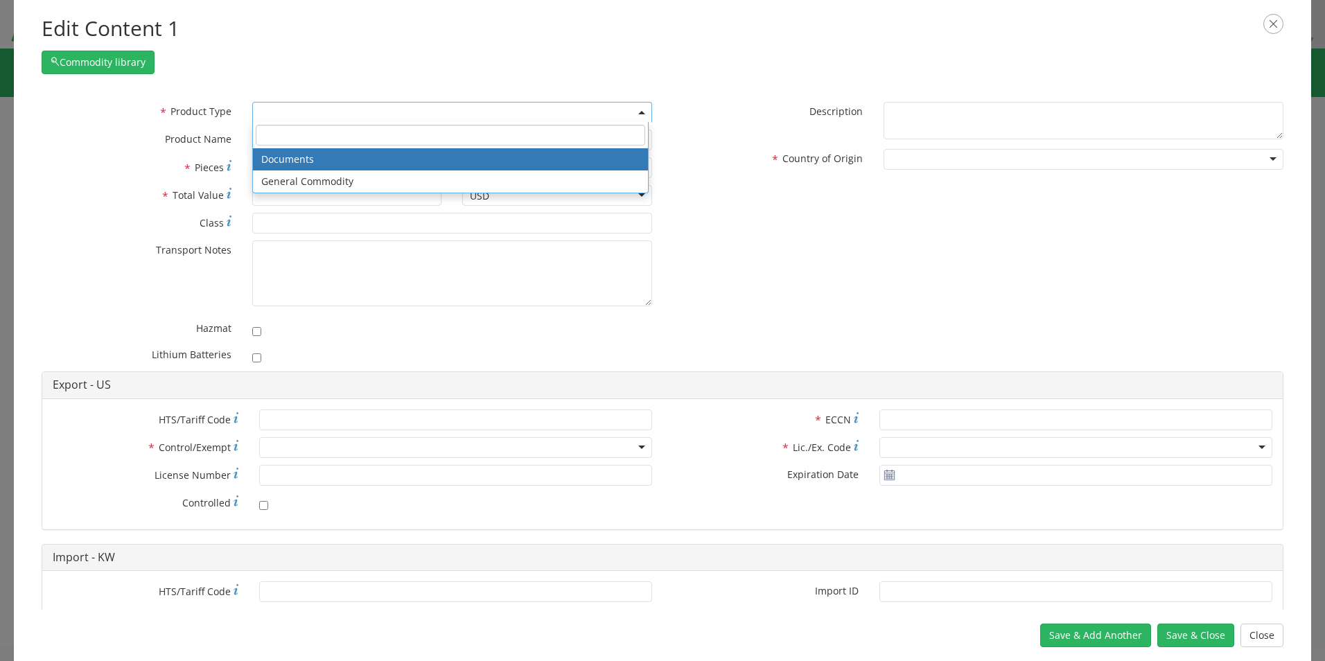
type input "4911.99.8000"
type input "EAR99"
type input "4911.99.8000"
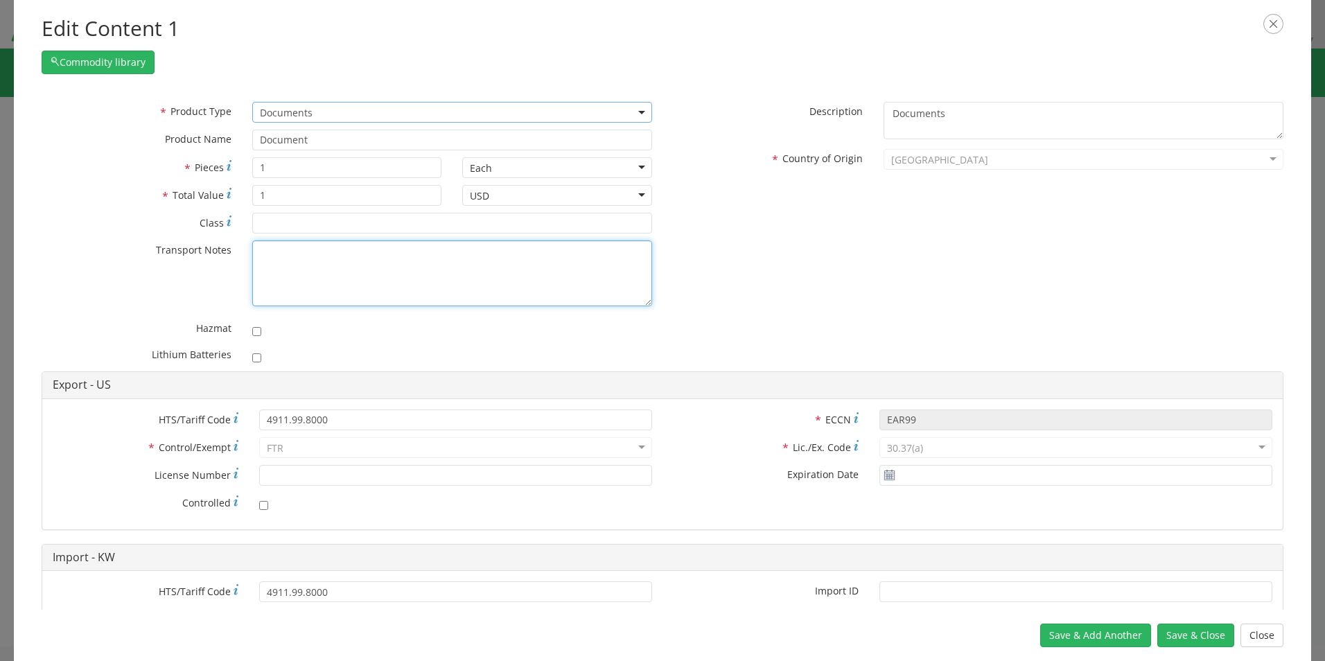
click at [293, 254] on textarea "* Transport Notes" at bounding box center [452, 273] width 400 height 66
paste textarea "95535801"
drag, startPoint x: 245, startPoint y: 257, endPoint x: 220, endPoint y: 257, distance: 24.9
click at [220, 257] on div "* Transport Notes 95535801" at bounding box center [346, 273] width 631 height 66
click at [339, 255] on textarea "PCC Packet for" at bounding box center [452, 273] width 400 height 66
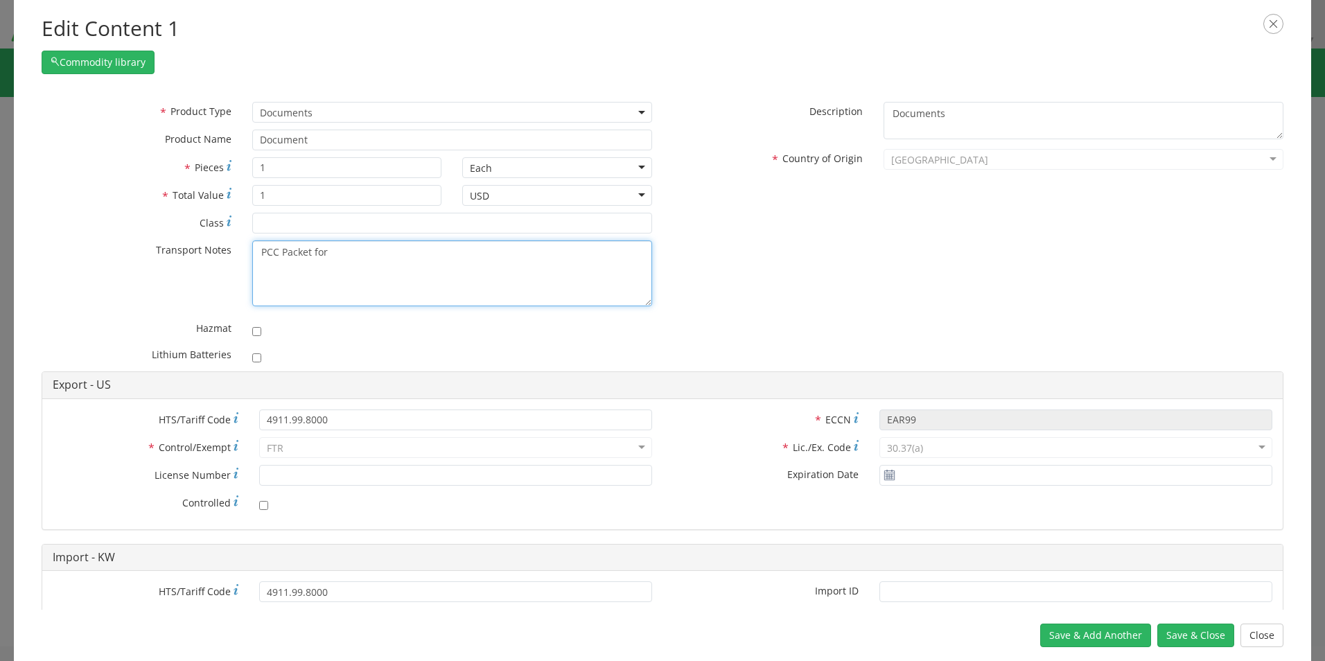
paste textarea "Leveaux (driver's license)"
drag, startPoint x: 366, startPoint y: 254, endPoint x: 394, endPoint y: 252, distance: 27.1
click at [369, 254] on textarea "PCC Packet for Leveaux (driver's license)" at bounding box center [452, 273] width 400 height 66
drag, startPoint x: 475, startPoint y: 257, endPoint x: 366, endPoint y: 272, distance: 109.7
click at [366, 269] on textarea "PCC Packet for Leveaux for (driver's license)" at bounding box center [452, 273] width 400 height 66
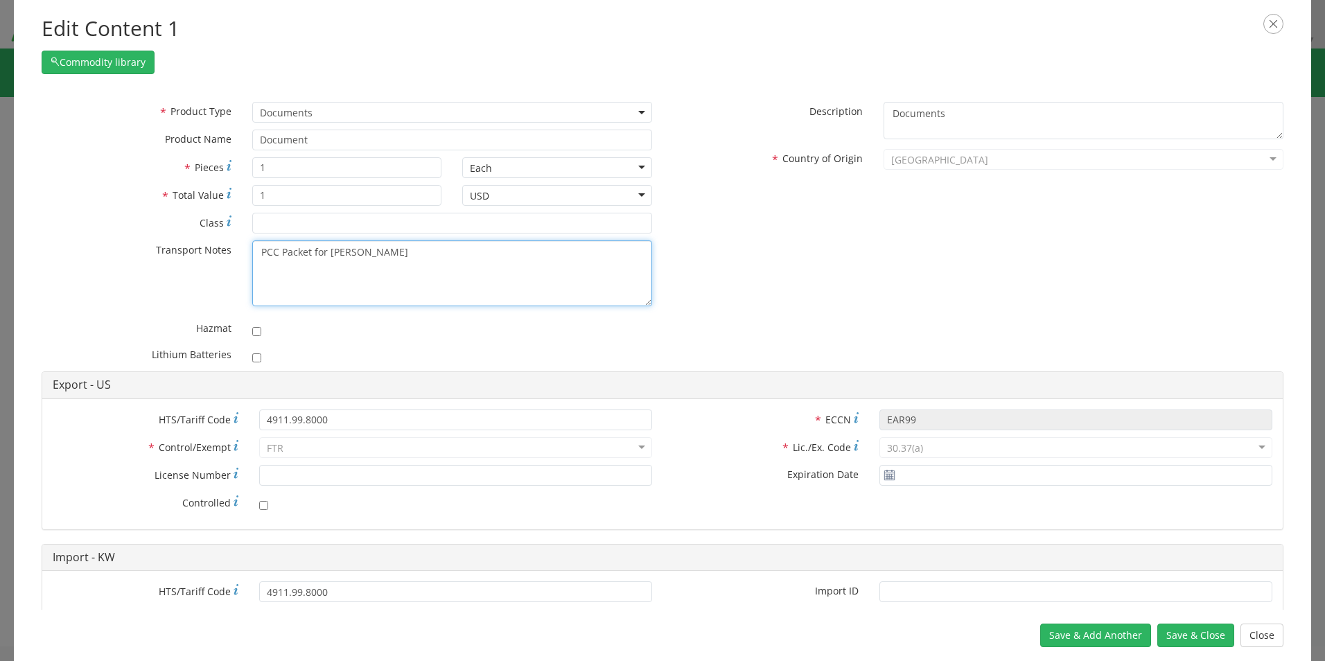
click at [388, 258] on textarea "PCC Packet for [PERSON_NAME]" at bounding box center [452, 273] width 400 height 66
drag, startPoint x: 414, startPoint y: 254, endPoint x: 200, endPoint y: 267, distance: 213.8
click at [200, 267] on div "* Transport Notes PCC Packet for [PERSON_NAME] - DL" at bounding box center [346, 273] width 631 height 66
type textarea "PCC Packet for [PERSON_NAME] - DL"
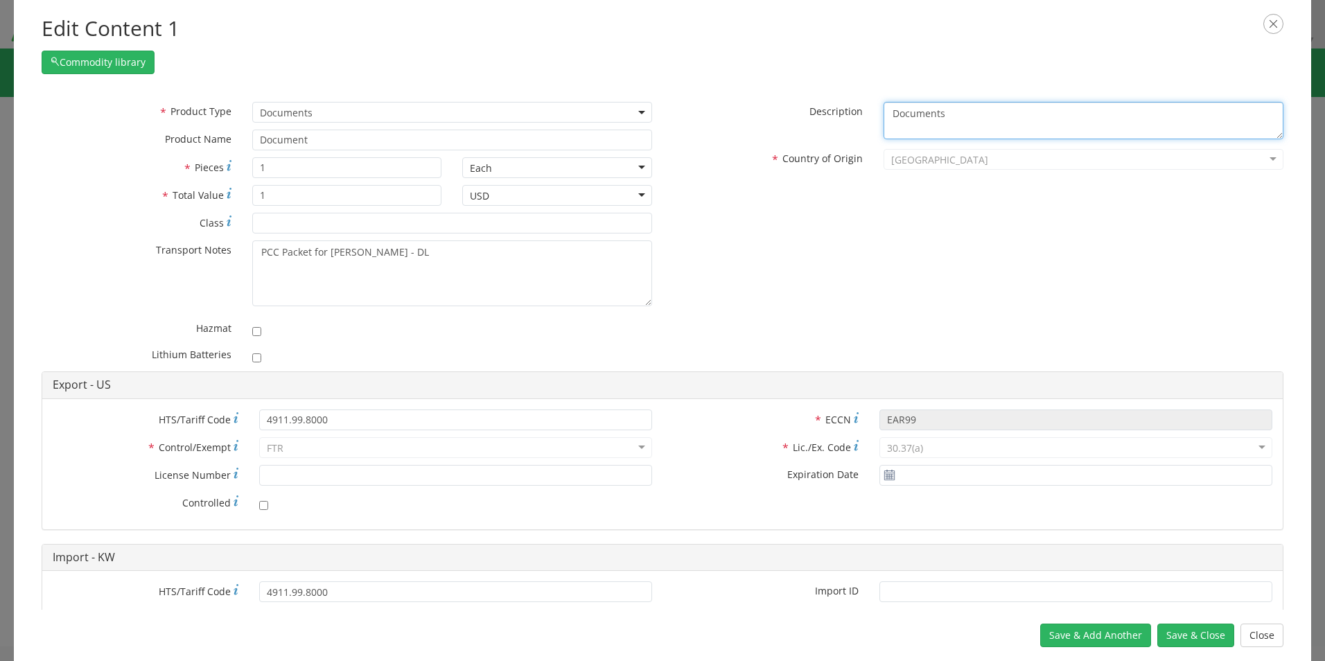
click at [971, 116] on textarea "Documents" at bounding box center [1083, 121] width 400 height 38
paste textarea "PCC Packet for [PERSON_NAME] - DL"
drag, startPoint x: 945, startPoint y: 113, endPoint x: 962, endPoint y: 114, distance: 17.4
click at [946, 113] on textarea "Documents - PCC Packet for [PERSON_NAME] - DL" at bounding box center [1083, 121] width 400 height 38
type textarea "Documents - Completed PCC Packet for [PERSON_NAME] - DL"
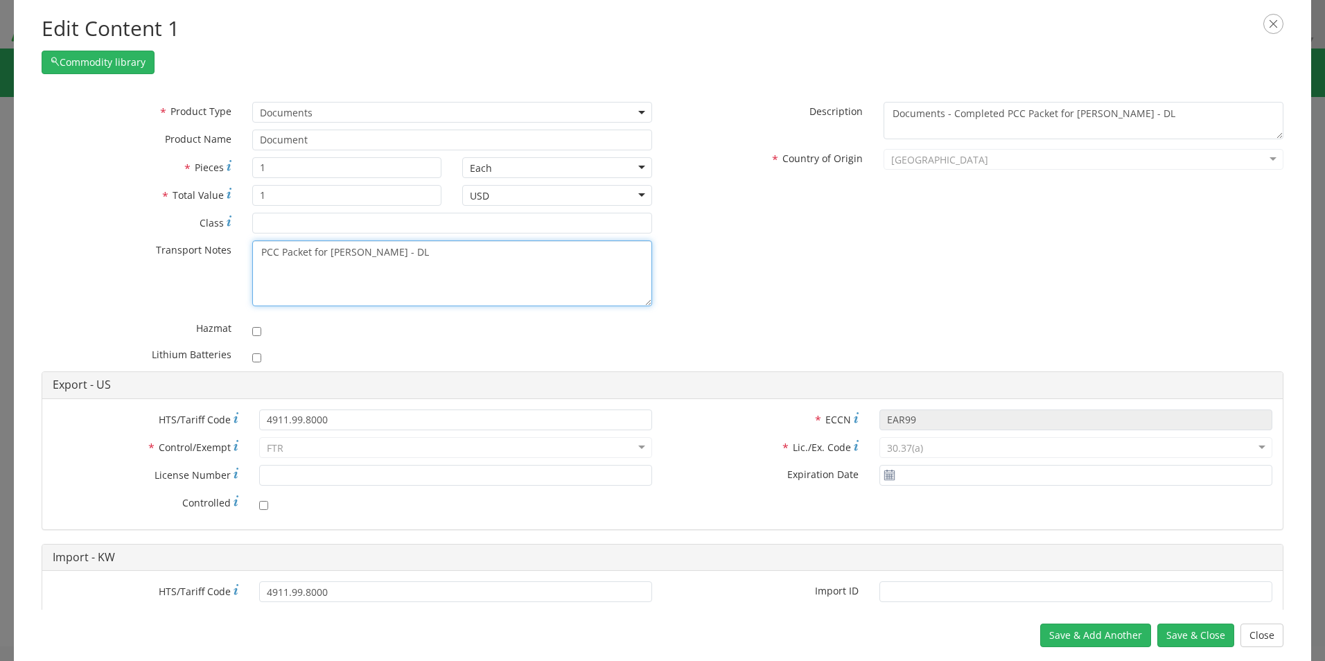
click at [261, 255] on textarea "PCC Packet for [PERSON_NAME] - DL" at bounding box center [452, 273] width 400 height 66
type textarea "Completed - PCC Packet for [PERSON_NAME] - DL"
click at [800, 269] on div "* Product Type Documents General Commodity Documents * Product Name Document * …" at bounding box center [662, 236] width 1262 height 269
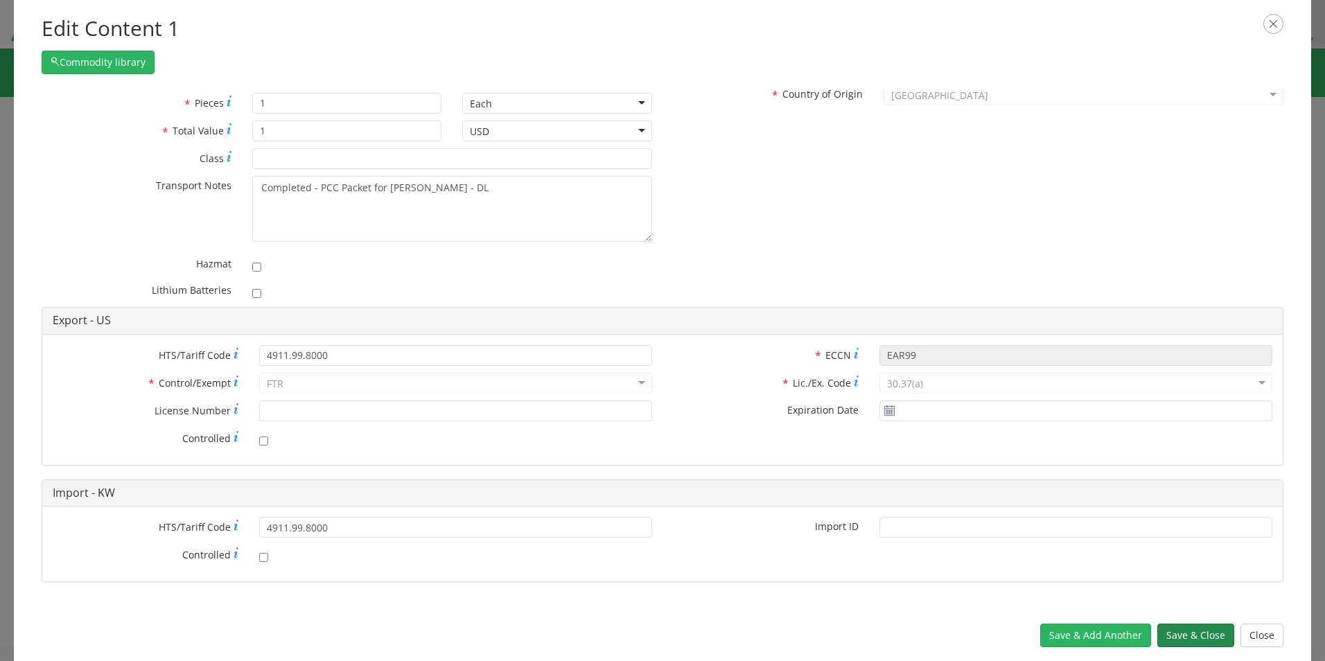
click at [1175, 635] on button "Save & Close" at bounding box center [1195, 636] width 77 height 24
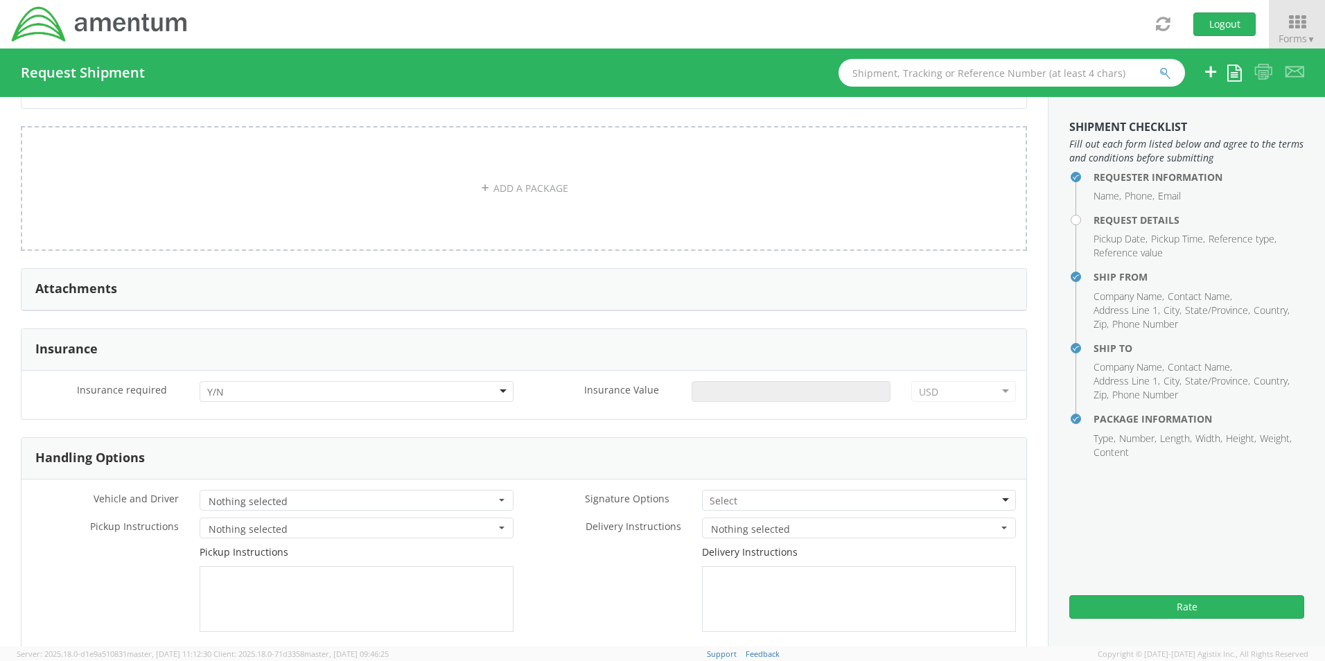
scroll to position [1524, 0]
click at [762, 502] on div at bounding box center [859, 498] width 314 height 21
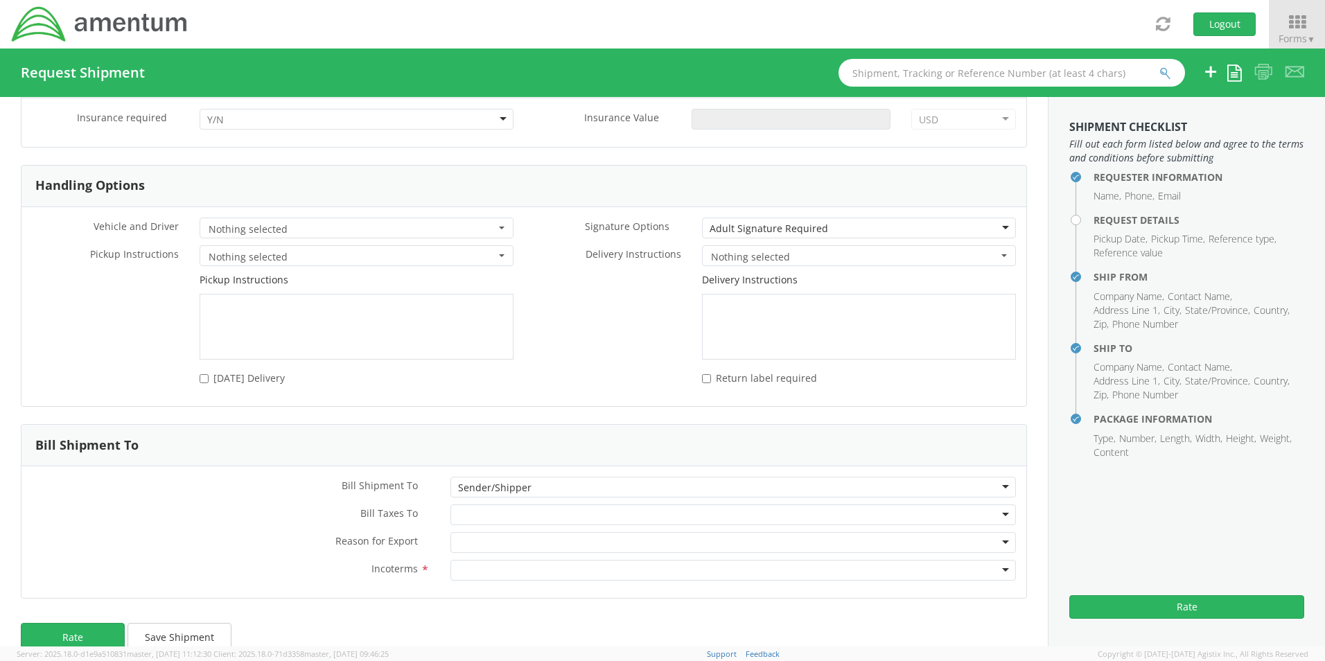
scroll to position [1820, 0]
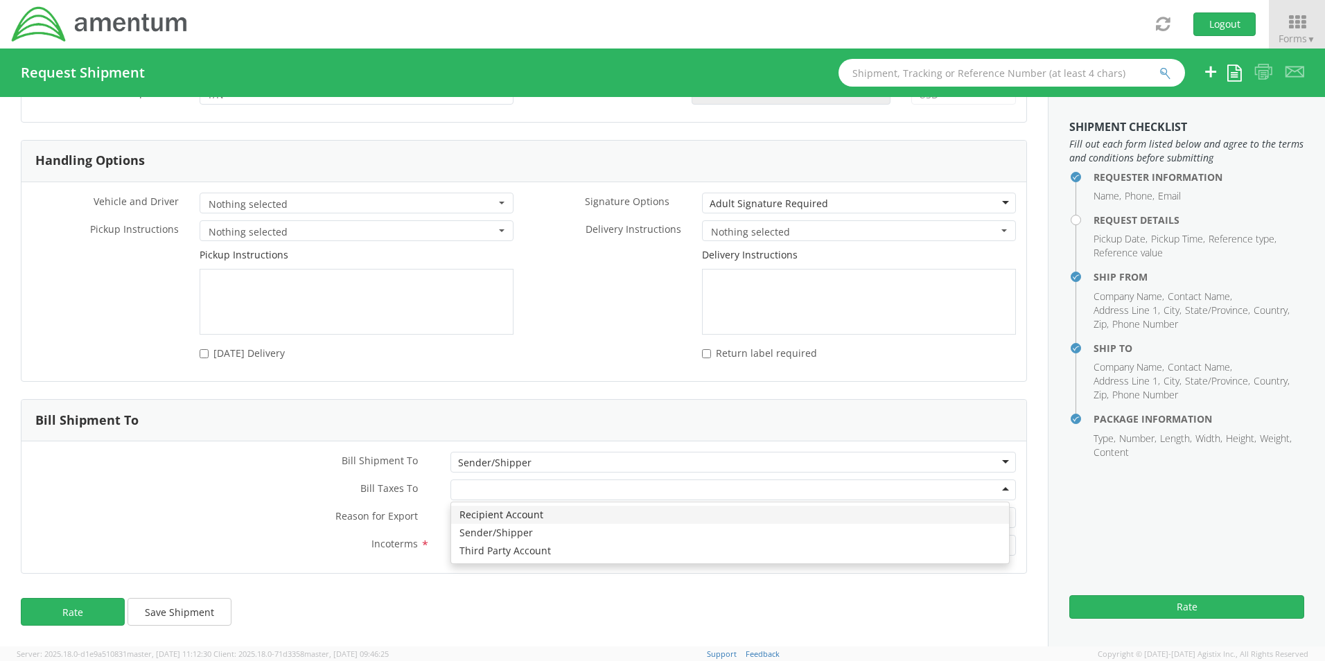
click at [515, 491] on div at bounding box center [732, 489] width 565 height 21
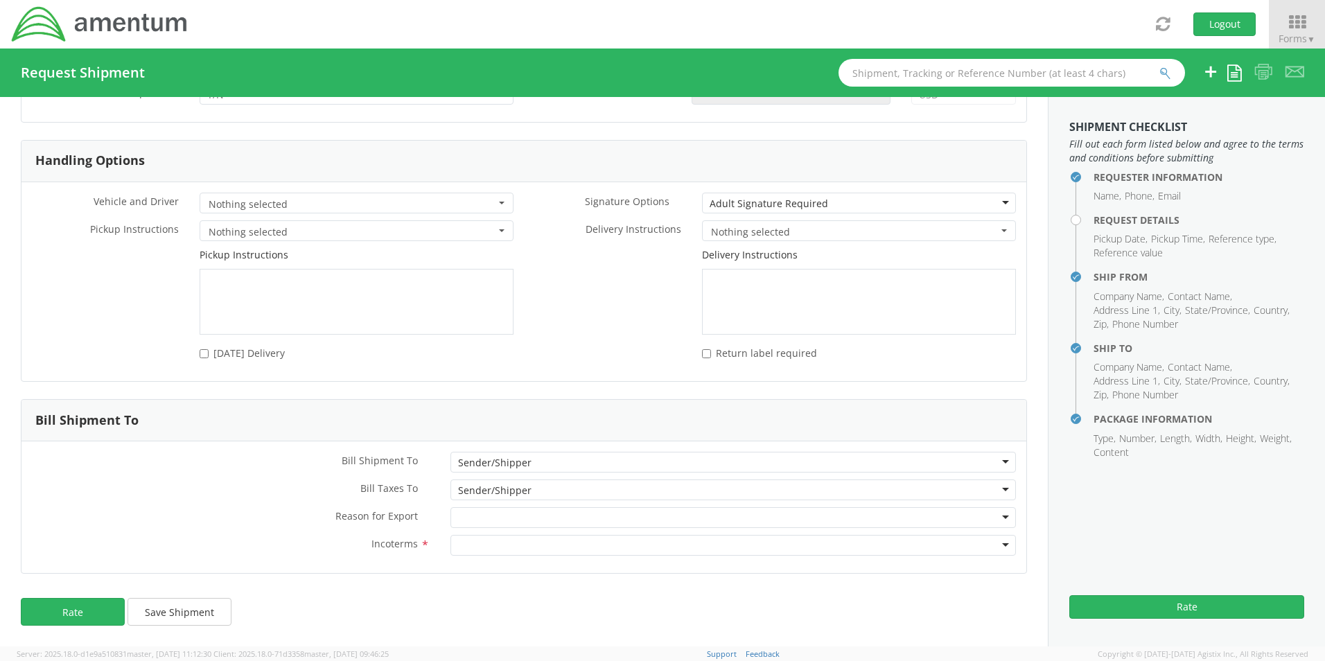
click at [510, 543] on div at bounding box center [732, 545] width 565 height 21
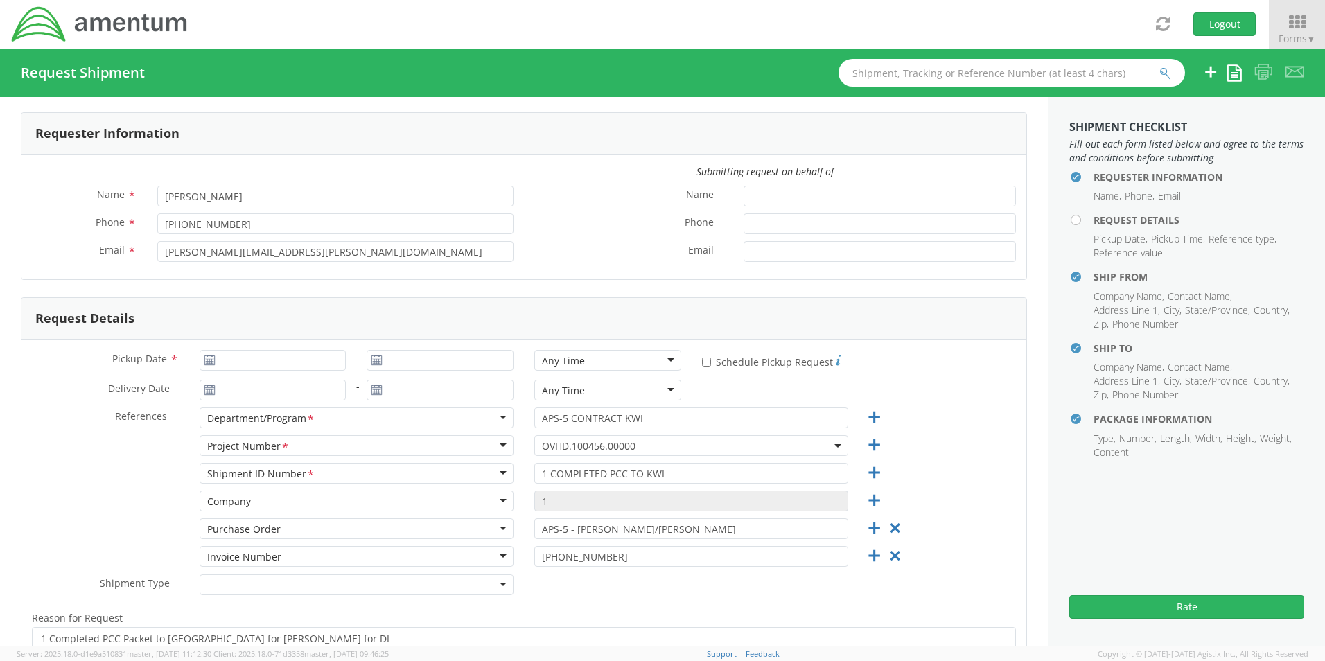
scroll to position [0, 0]
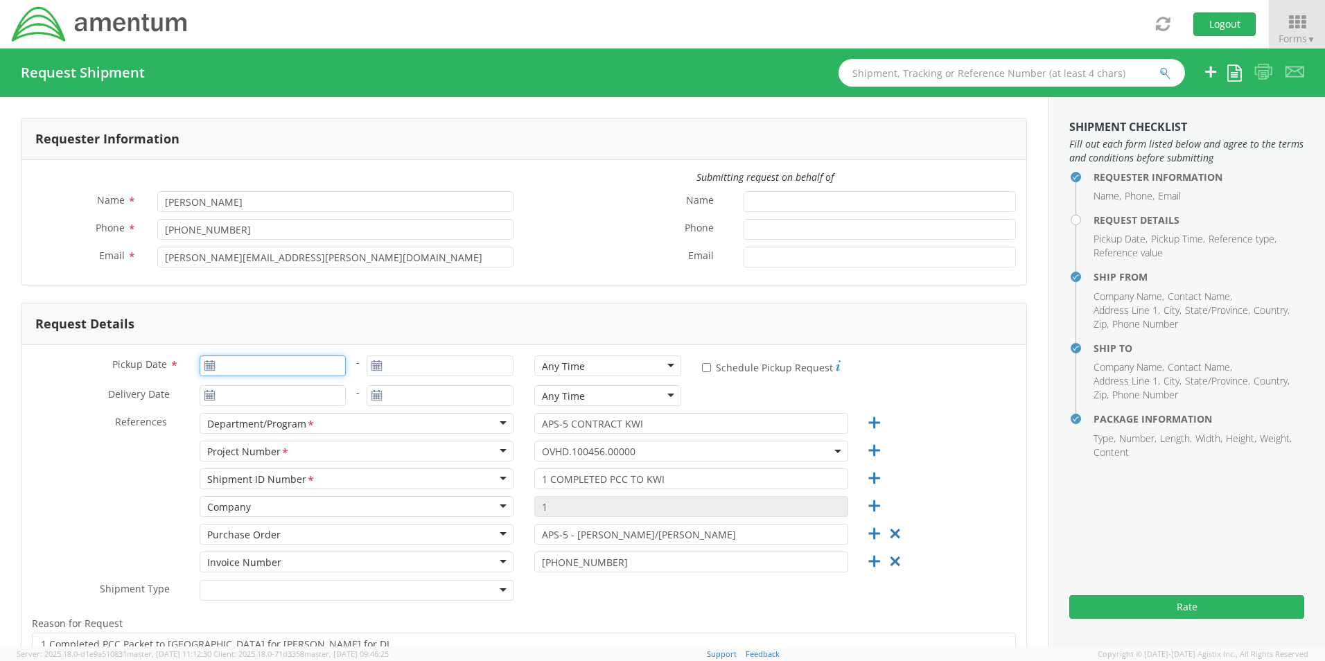
type input "[DATE]"
click at [215, 364] on input "[DATE]" at bounding box center [273, 365] width 147 height 21
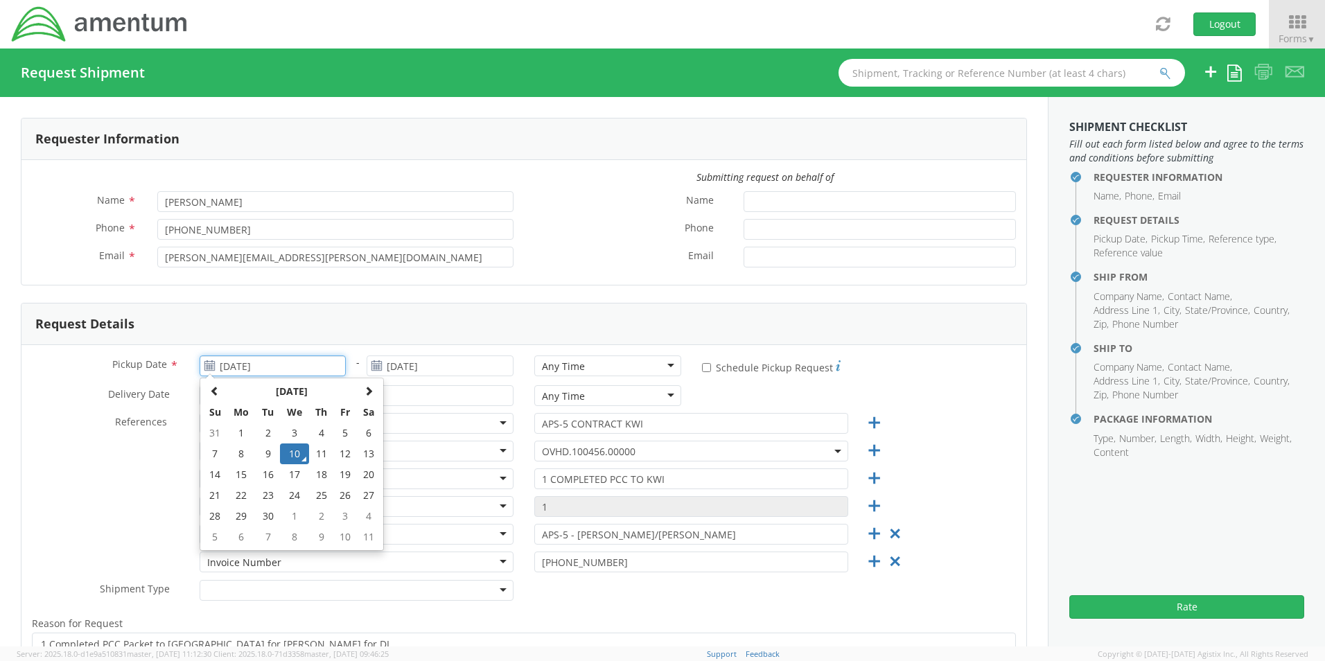
click at [301, 452] on td "10" at bounding box center [294, 453] width 29 height 21
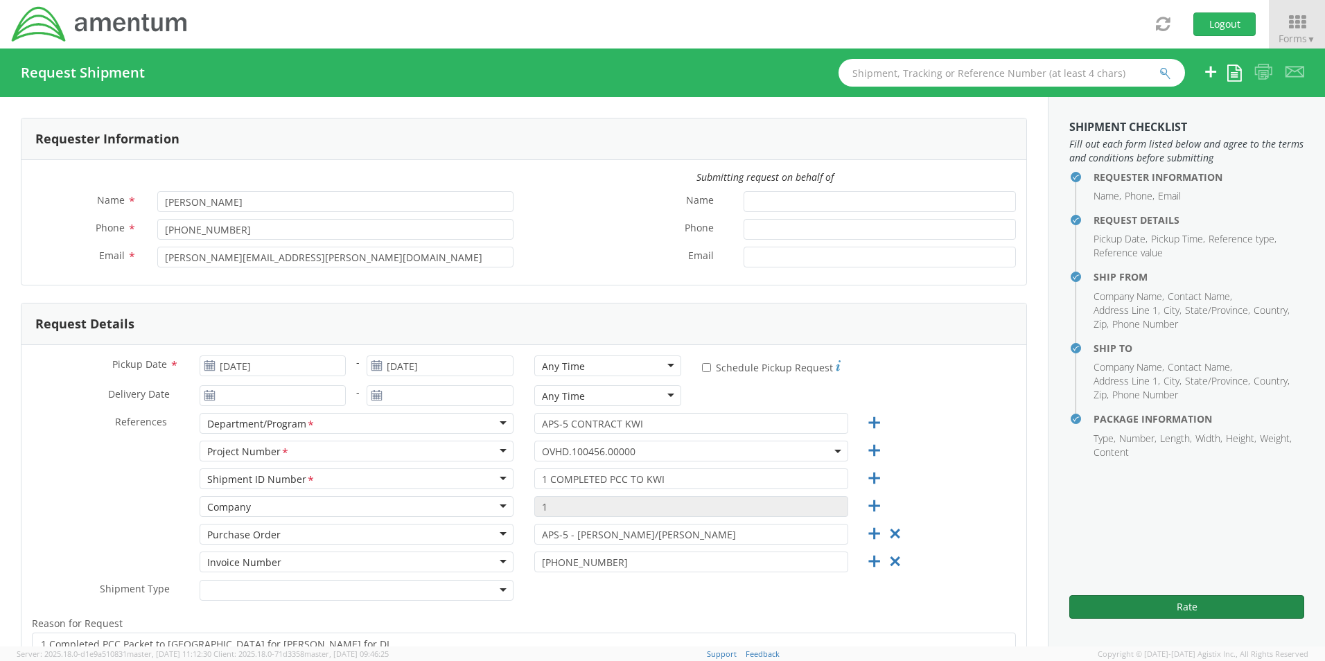
click at [1202, 604] on button "Rate" at bounding box center [1186, 607] width 235 height 24
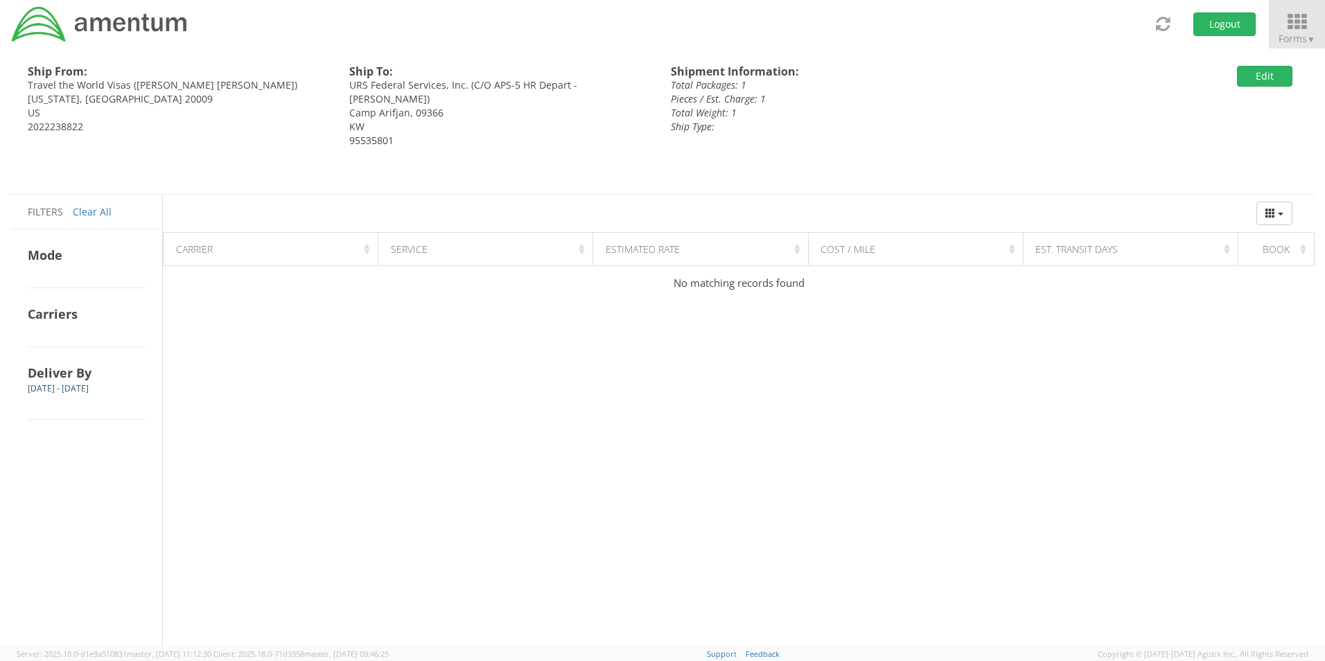
click at [1285, 26] on icon at bounding box center [1296, 21] width 64 height 19
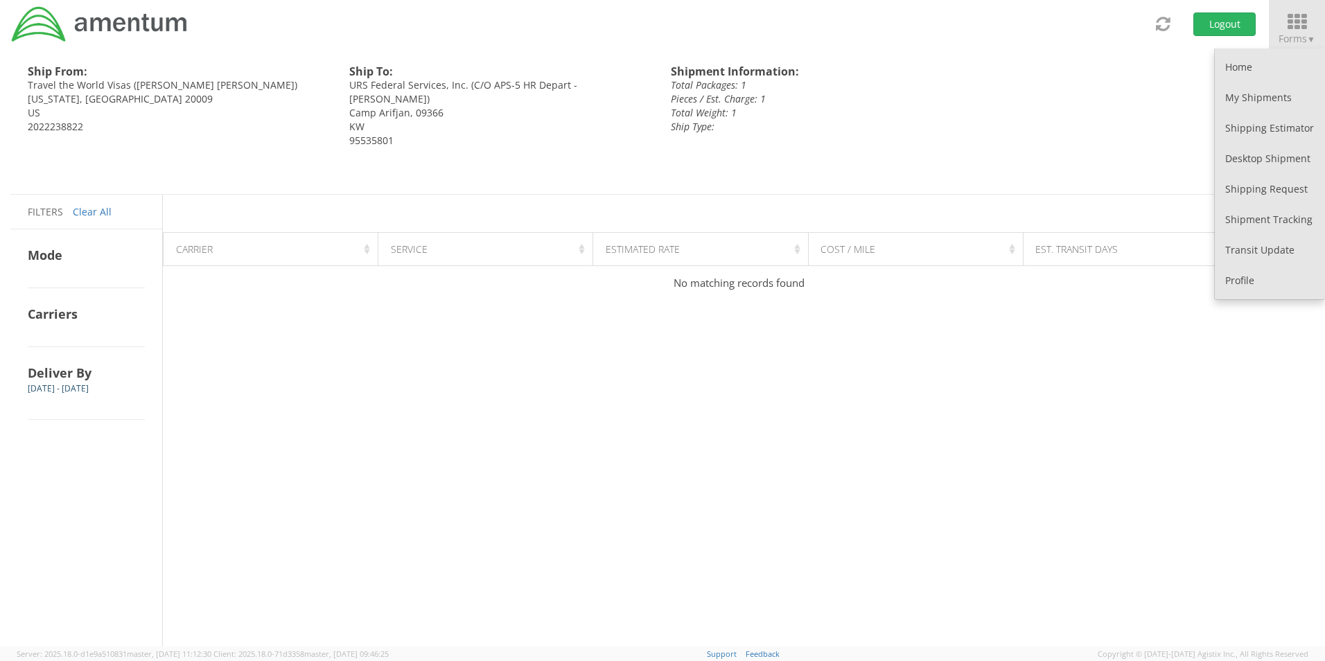
click at [1305, 17] on icon at bounding box center [1296, 21] width 64 height 19
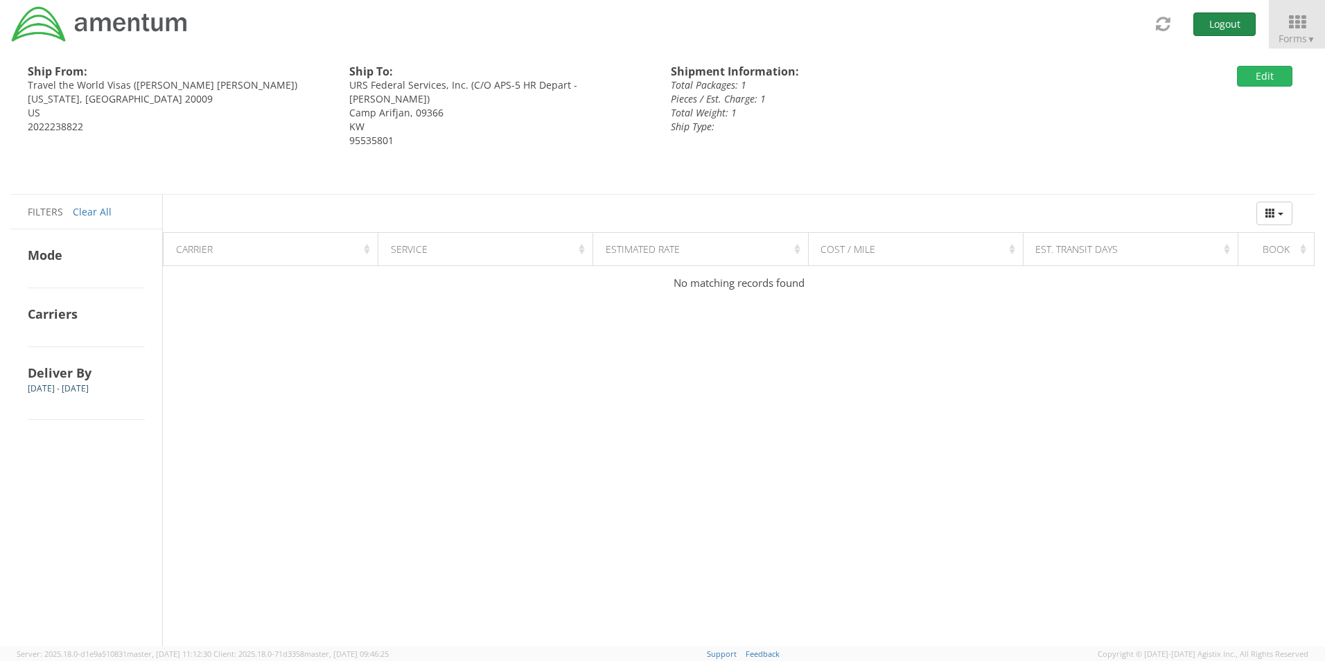
click at [1223, 25] on button "Logout" at bounding box center [1224, 24] width 62 height 24
